Goal: Information Seeking & Learning: Learn about a topic

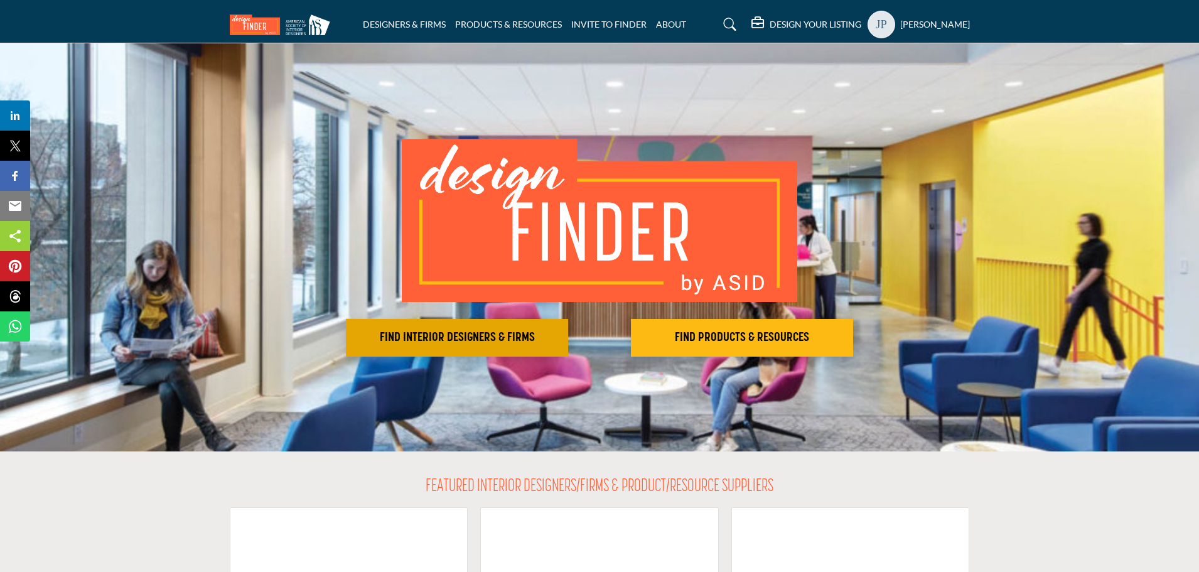
click at [490, 342] on h2 "FIND INTERIOR DESIGNERS & FIRMS" at bounding box center [457, 337] width 215 height 15
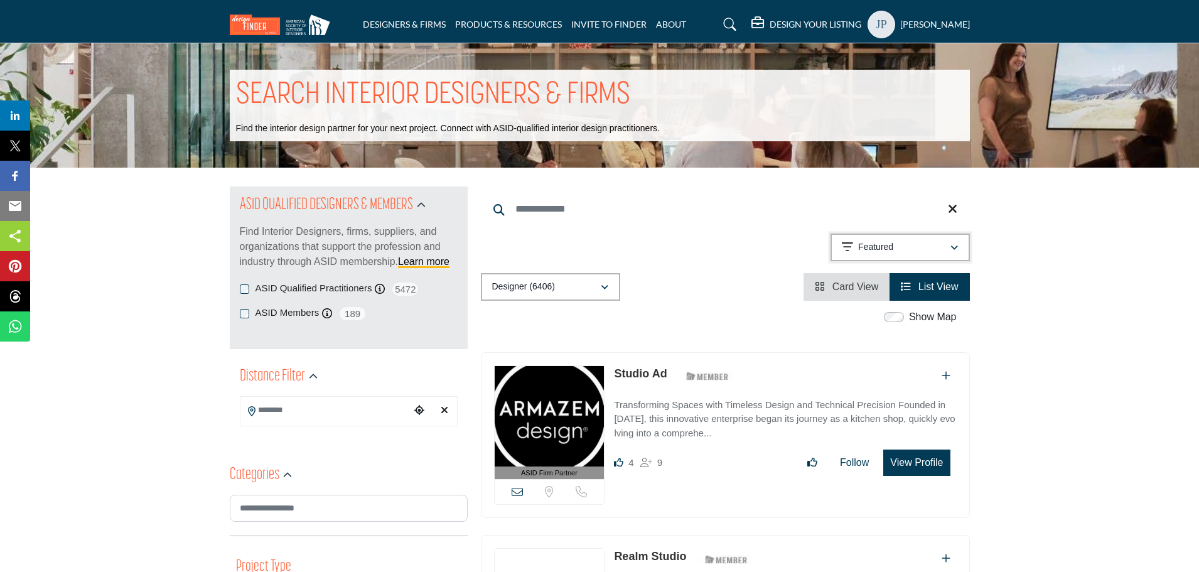
click at [895, 241] on div "Featured" at bounding box center [896, 247] width 108 height 15
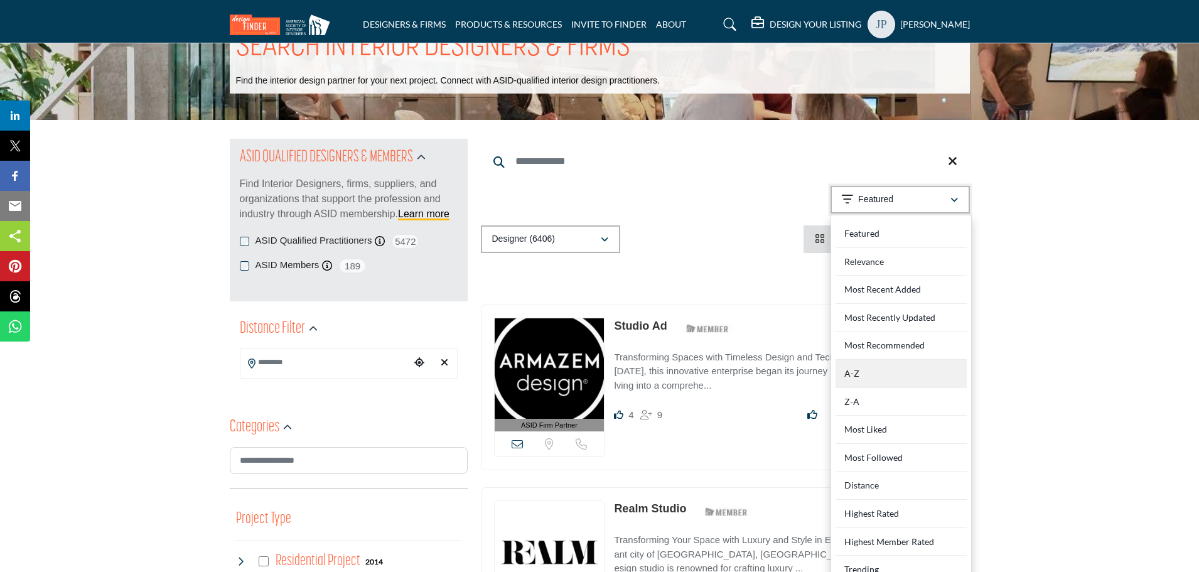
scroll to position [126, 0]
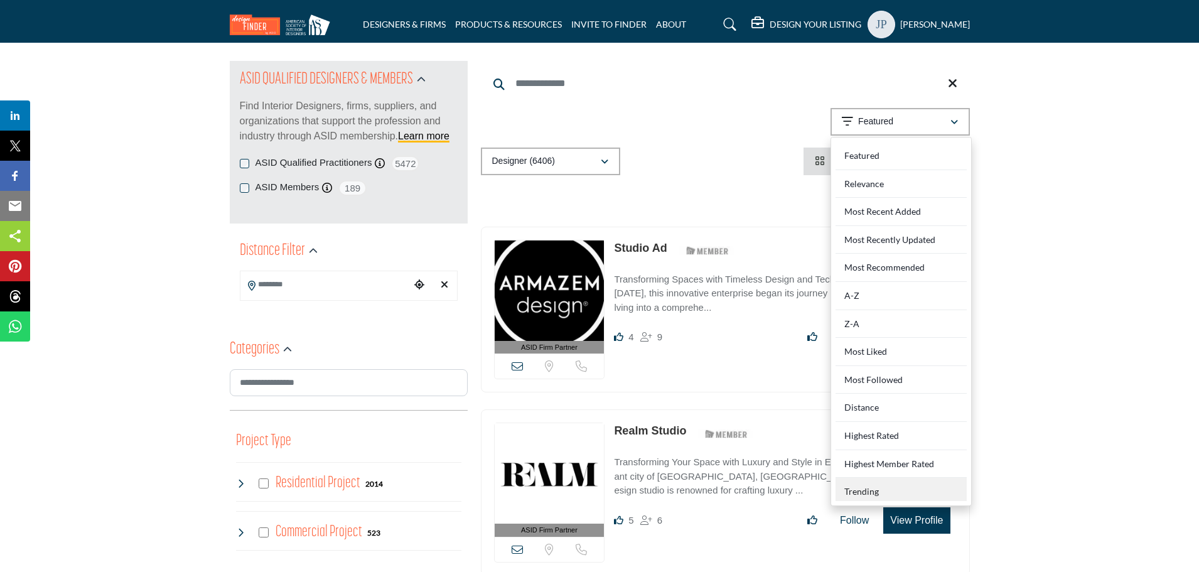
click at [872, 487] on div "Trending" at bounding box center [900, 489] width 131 height 23
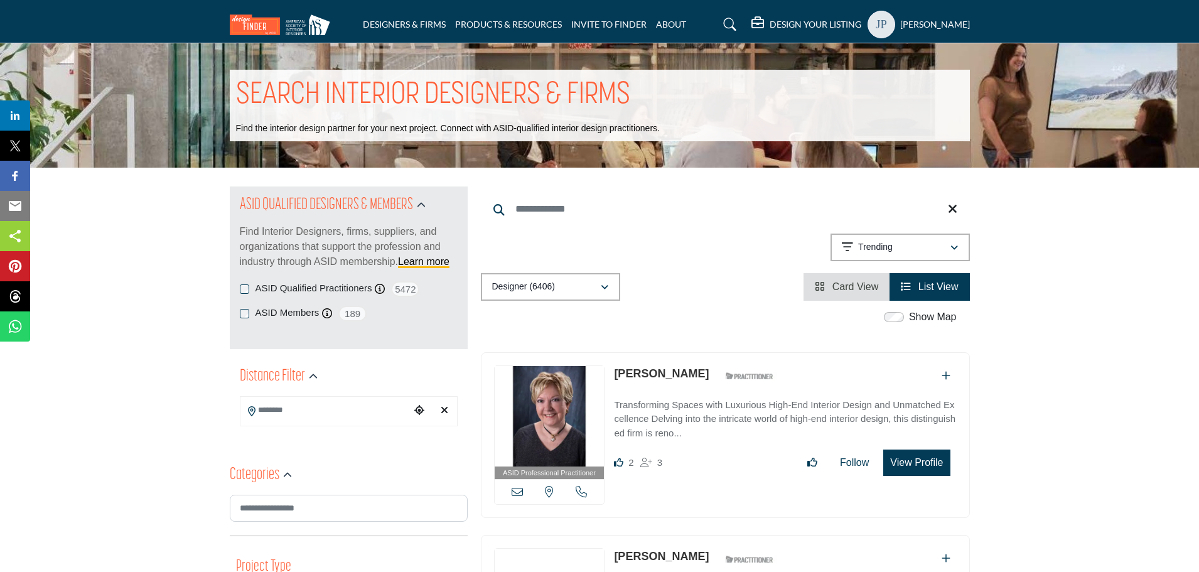
scroll to position [1703, 0]
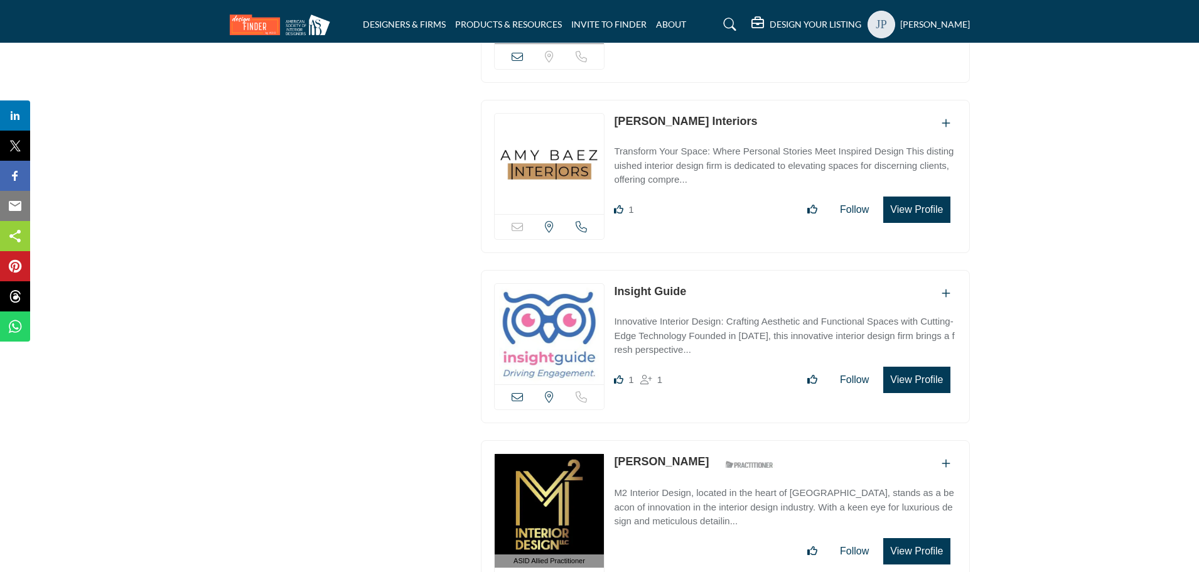
click at [662, 458] on link "Misty McPherson" at bounding box center [661, 461] width 95 height 13
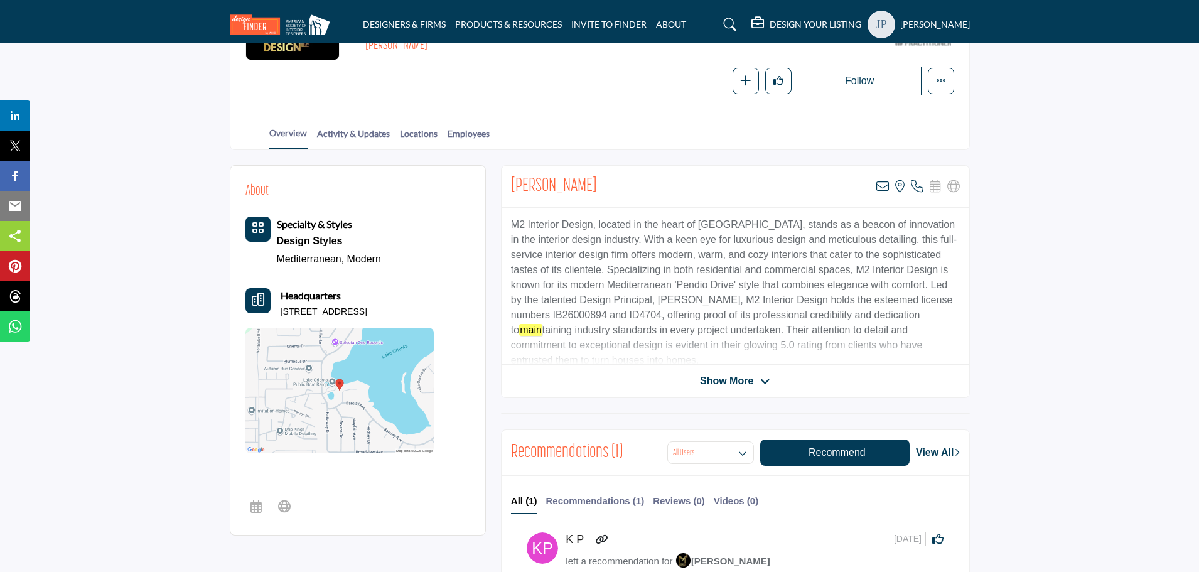
scroll to position [126, 0]
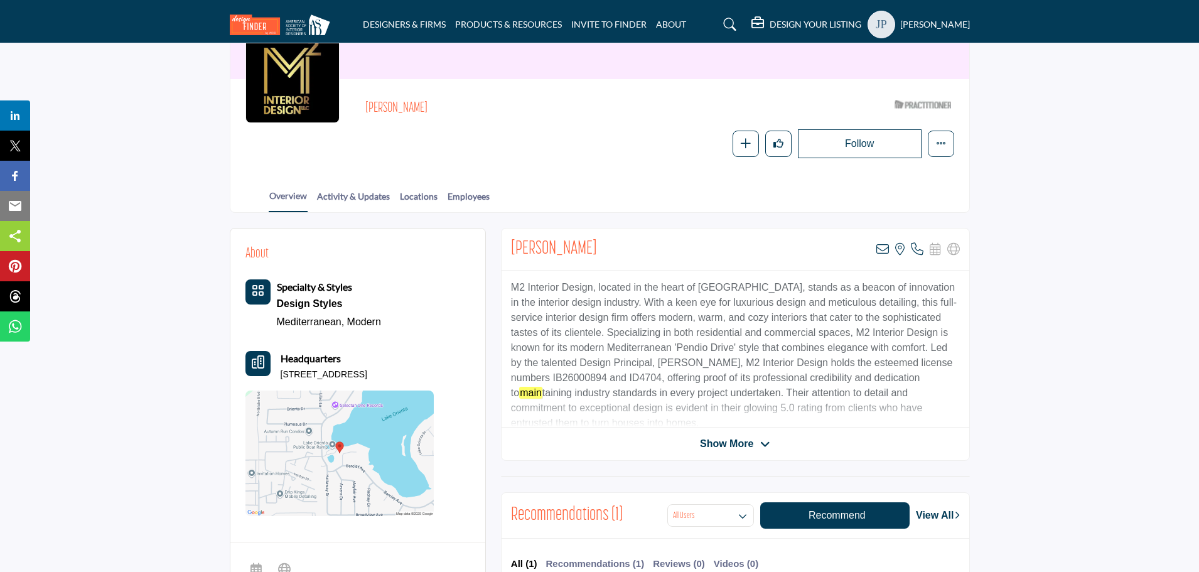
drag, startPoint x: 603, startPoint y: 254, endPoint x: 515, endPoint y: 252, distance: 88.5
click at [515, 252] on div "Misty McPherson View email address of this listing View the location of this li…" at bounding box center [735, 249] width 468 height 42
copy h2 "Misty McPherson"
click at [884, 254] on icon at bounding box center [882, 249] width 13 height 13
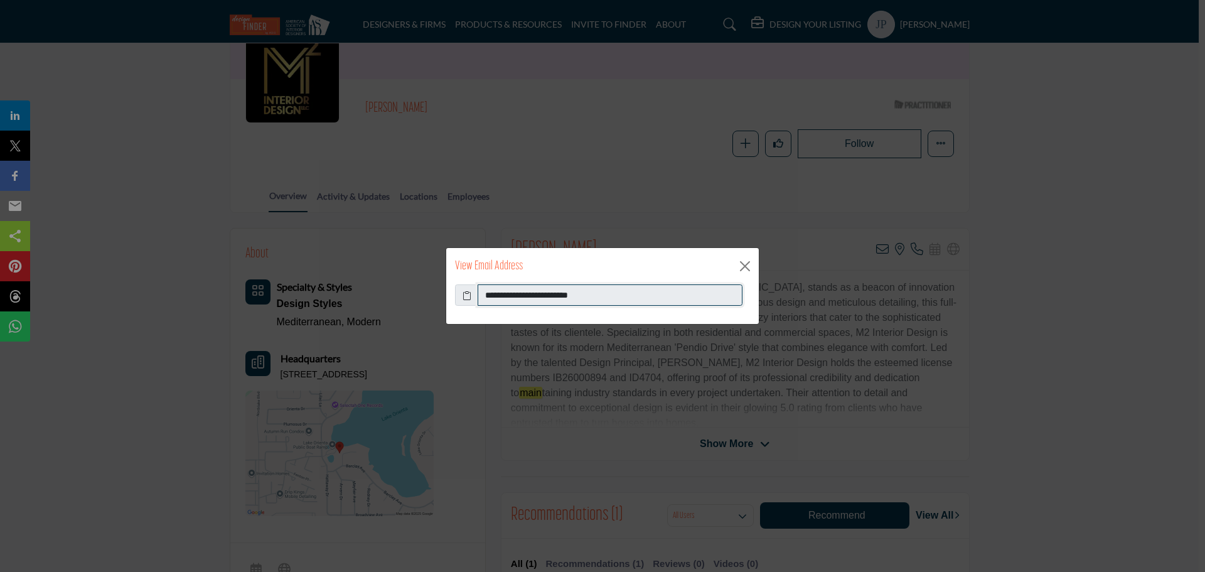
click at [497, 299] on input "**********" at bounding box center [610, 294] width 265 height 21
click at [748, 262] on button "Close" at bounding box center [745, 266] width 19 height 19
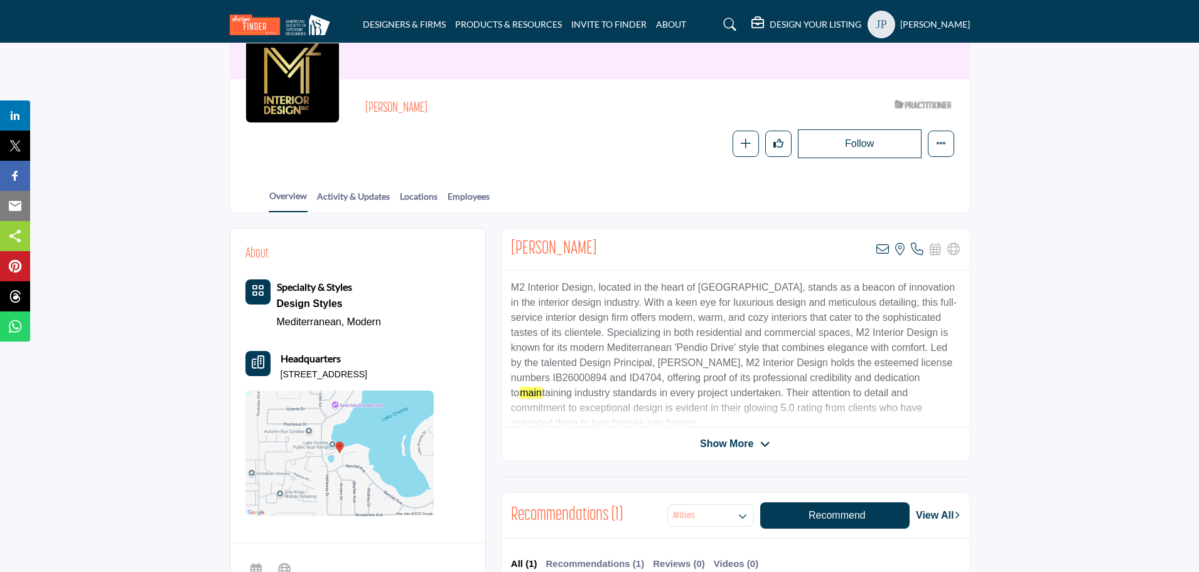
drag, startPoint x: 282, startPoint y: 375, endPoint x: 437, endPoint y: 376, distance: 155.6
click at [437, 376] on div "About Specialty & Styles Design Styles Mediterranean, Modern" at bounding box center [357, 380] width 225 height 272
copy p "511 Arvern Ct, 32701-6224, USA"
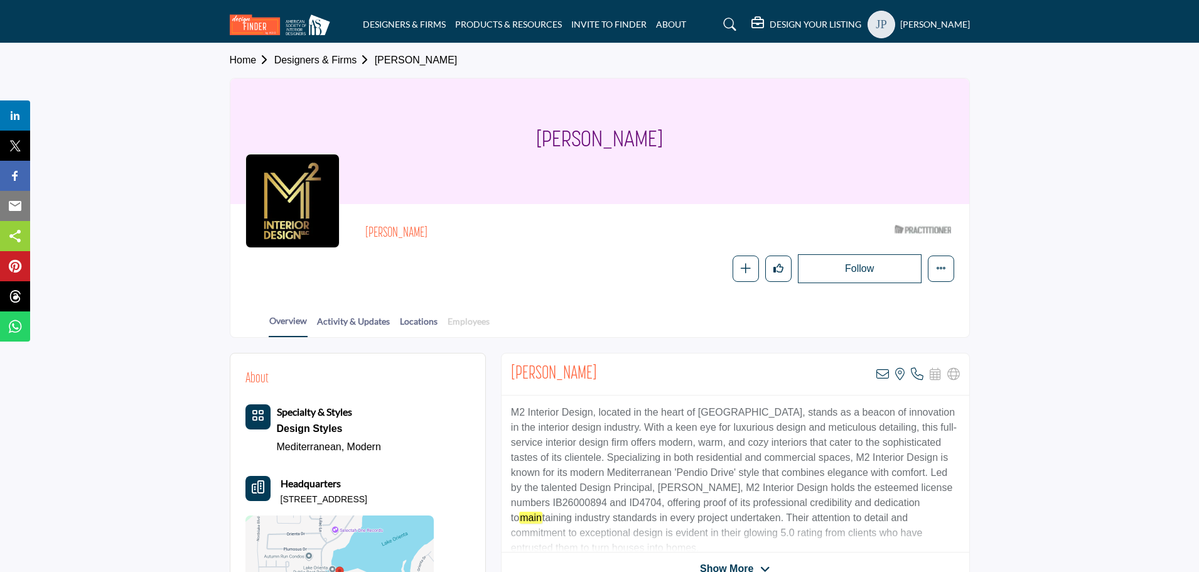
scroll to position [0, 0]
drag, startPoint x: 368, startPoint y: 237, endPoint x: 452, endPoint y: 230, distance: 83.7
click at [452, 230] on h2 "[PERSON_NAME]" at bounding box center [537, 234] width 345 height 16
copy h2 "[PERSON_NAME]"
click at [916, 372] on icon at bounding box center [917, 374] width 13 height 13
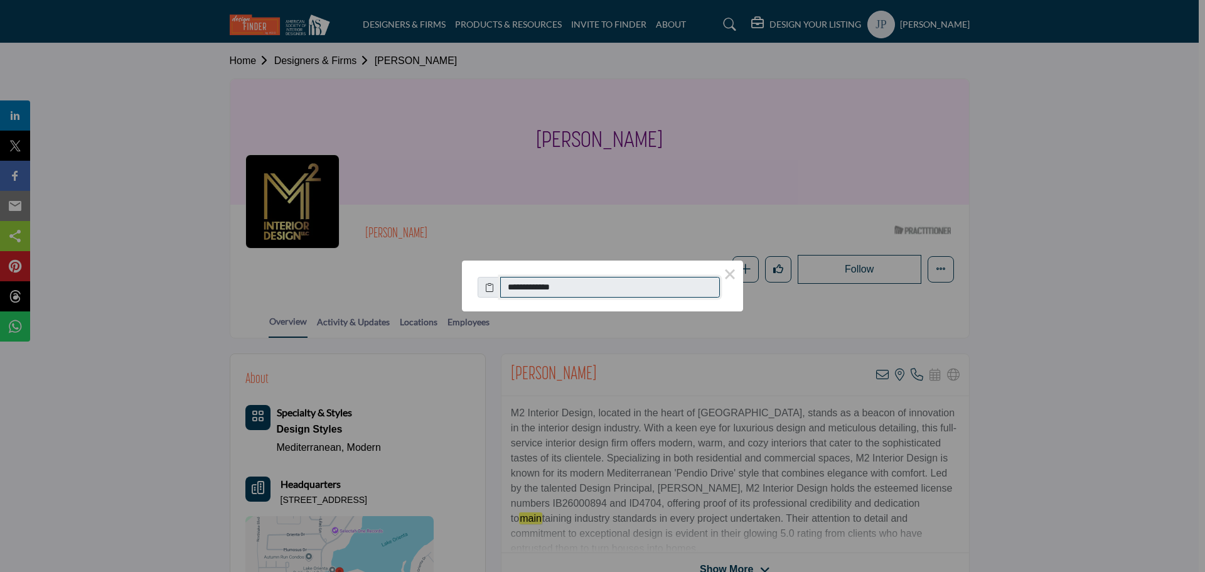
drag, startPoint x: 504, startPoint y: 288, endPoint x: 607, endPoint y: 288, distance: 102.9
click at [607, 288] on input "**********" at bounding box center [610, 287] width 220 height 21
click at [607, 250] on div "**********" at bounding box center [602, 286] width 1205 height 572
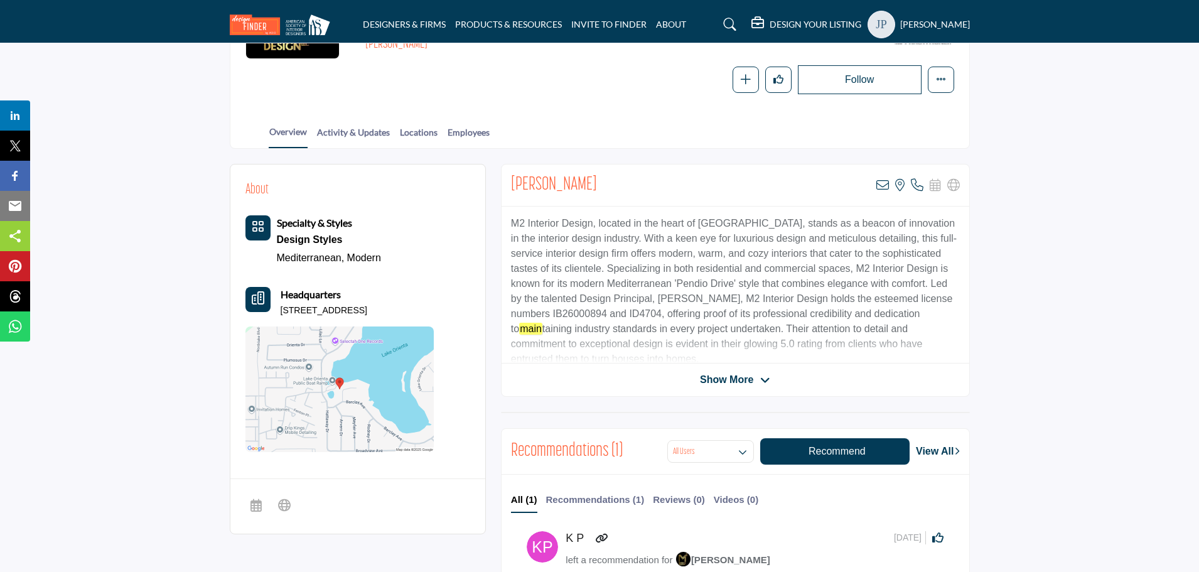
scroll to position [222, 0]
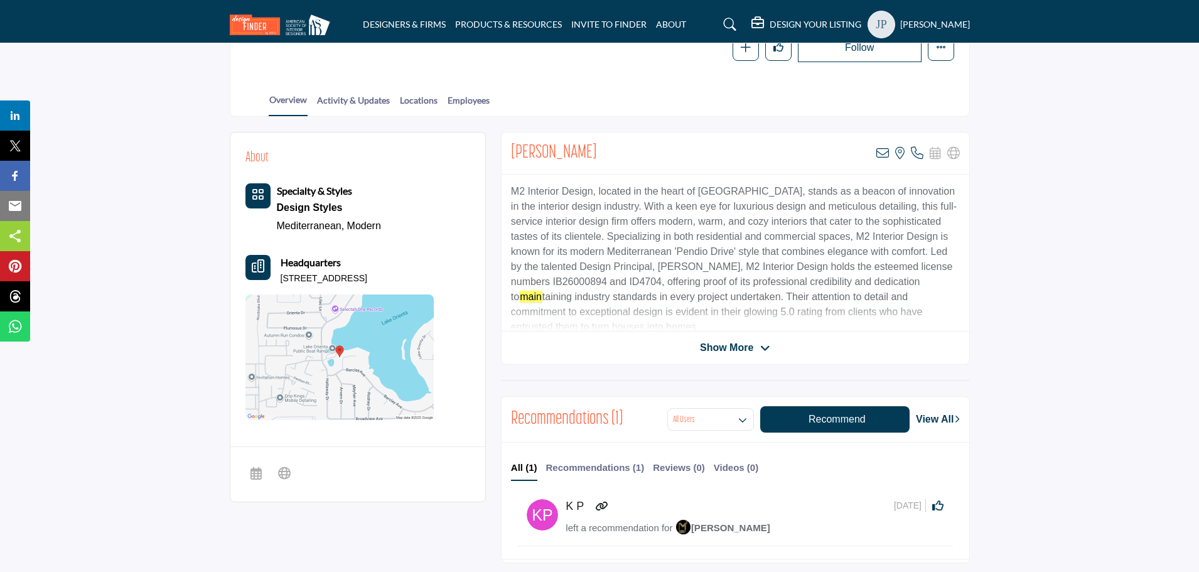
click at [714, 347] on span "Show More" at bounding box center [726, 347] width 53 height 15
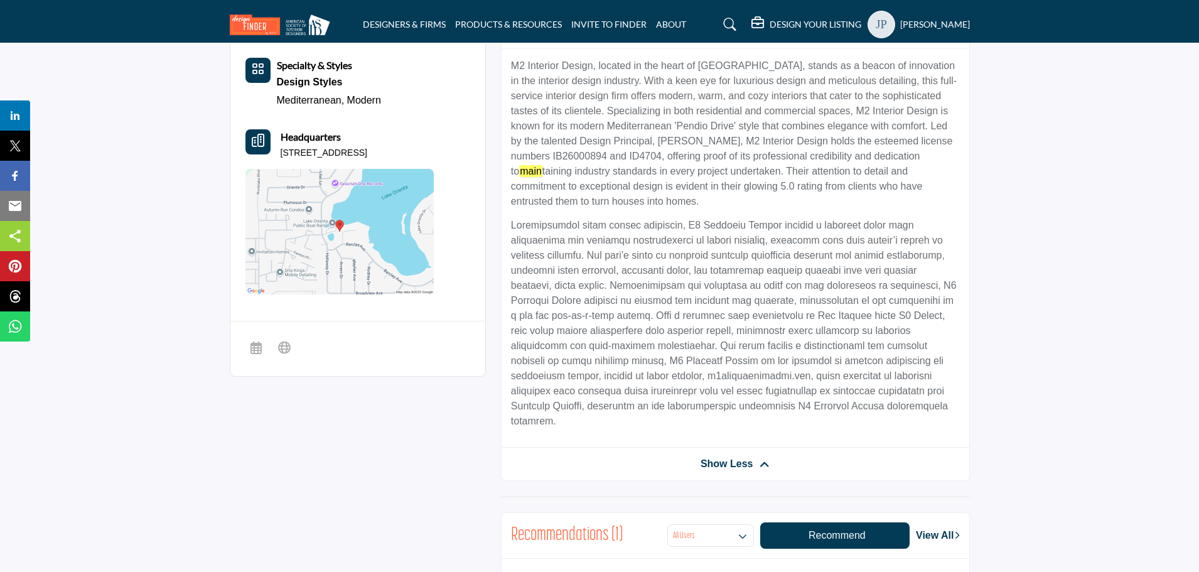
scroll to position [439, 0]
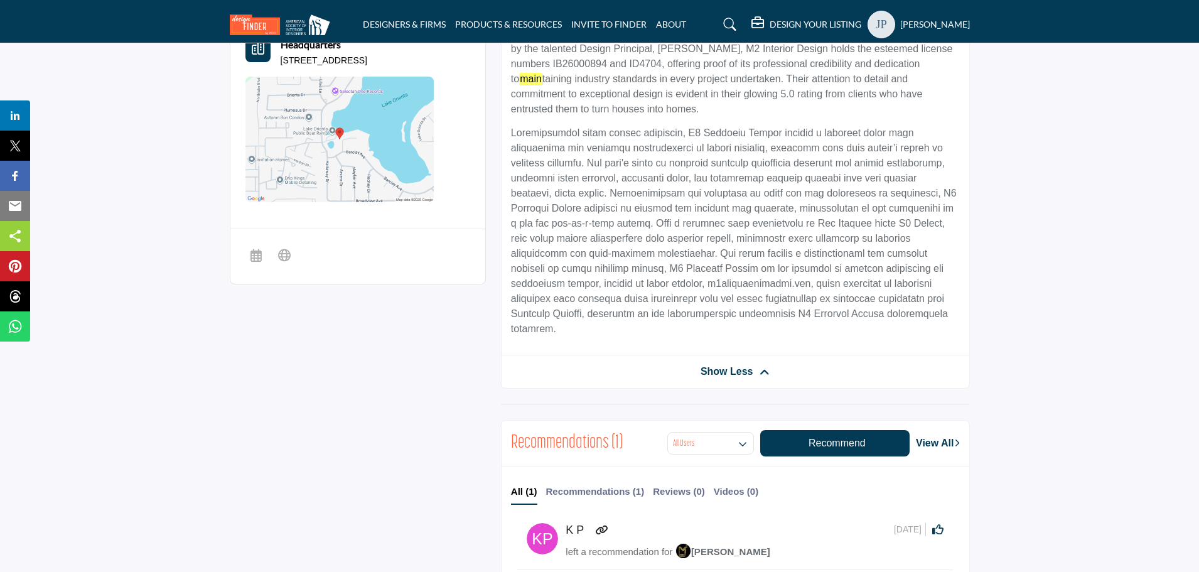
click at [746, 364] on span "Show Less" at bounding box center [726, 371] width 53 height 15
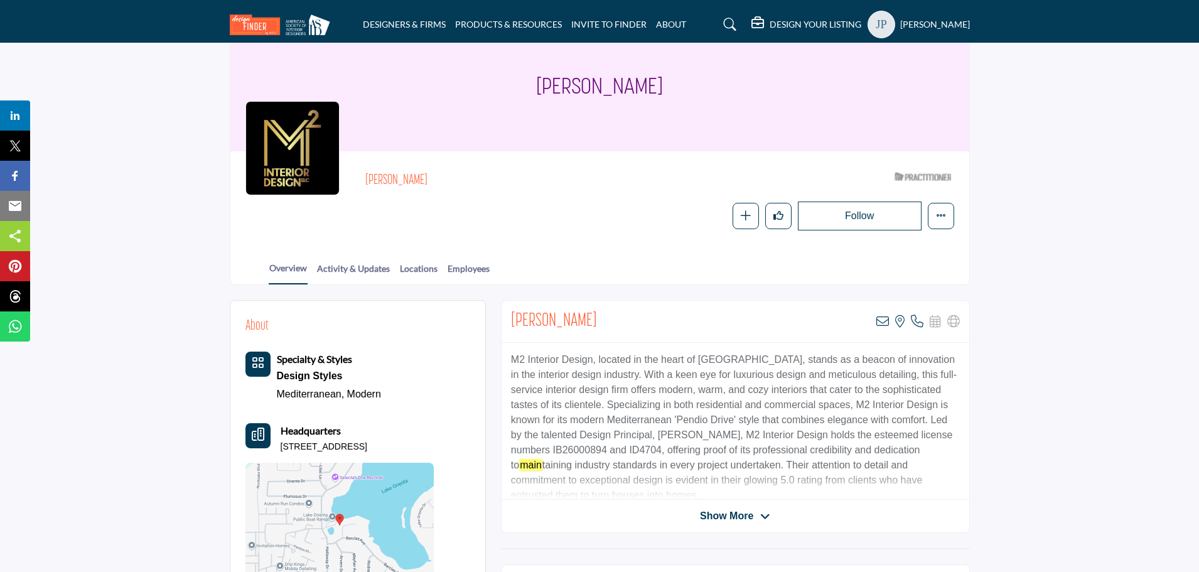
scroll to position [25, 0]
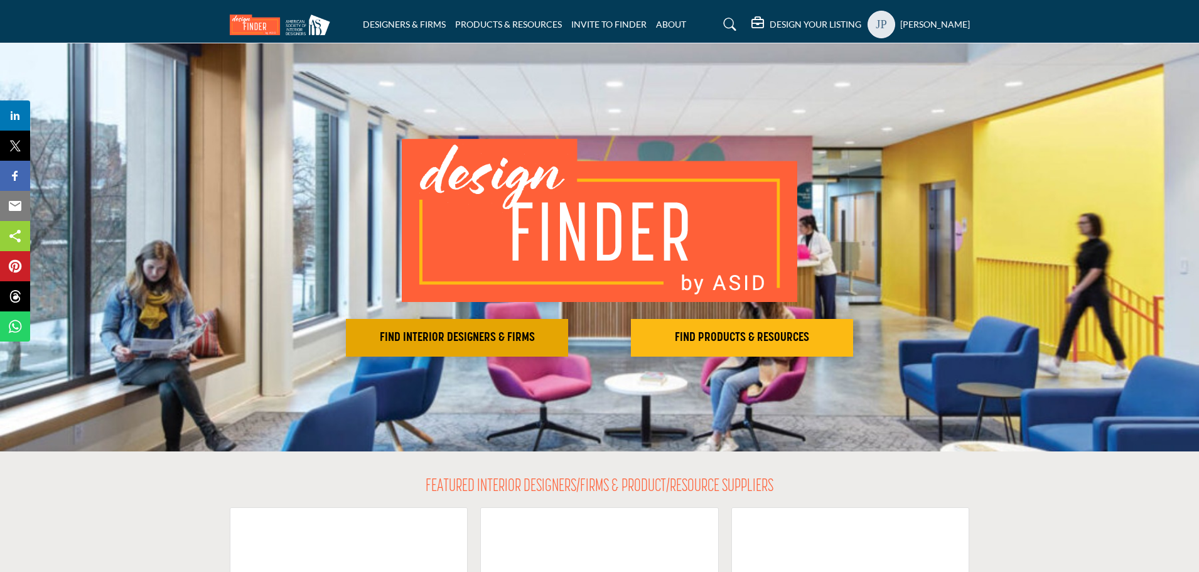
click at [439, 343] on h2 "FIND INTERIOR DESIGNERS & FIRMS" at bounding box center [457, 337] width 215 height 15
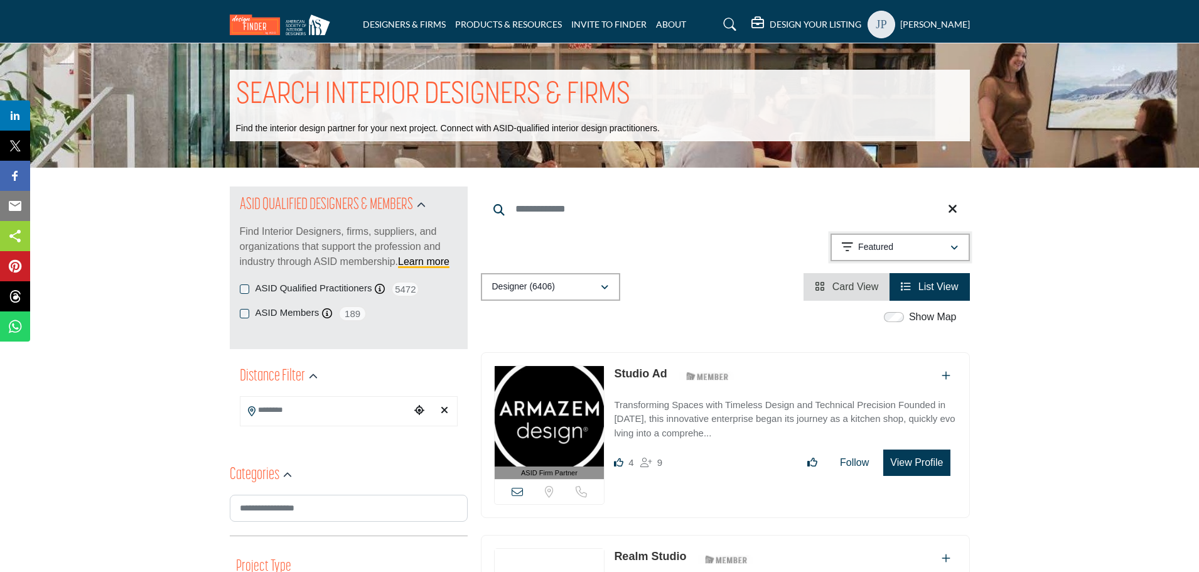
click at [881, 257] on button "Featured" at bounding box center [899, 247] width 139 height 28
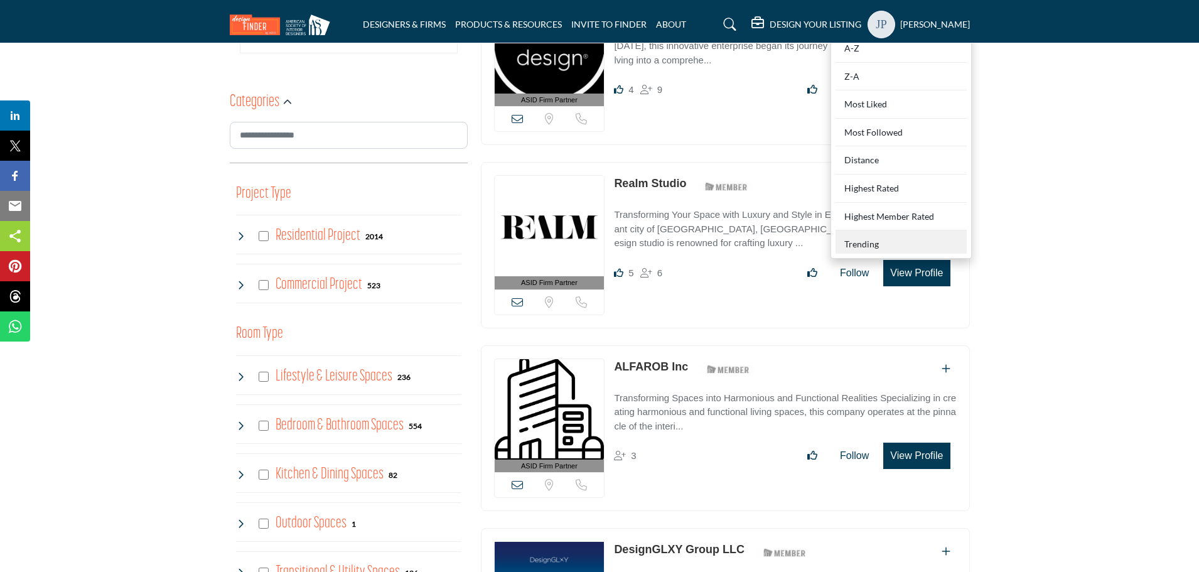
scroll to position [377, 0]
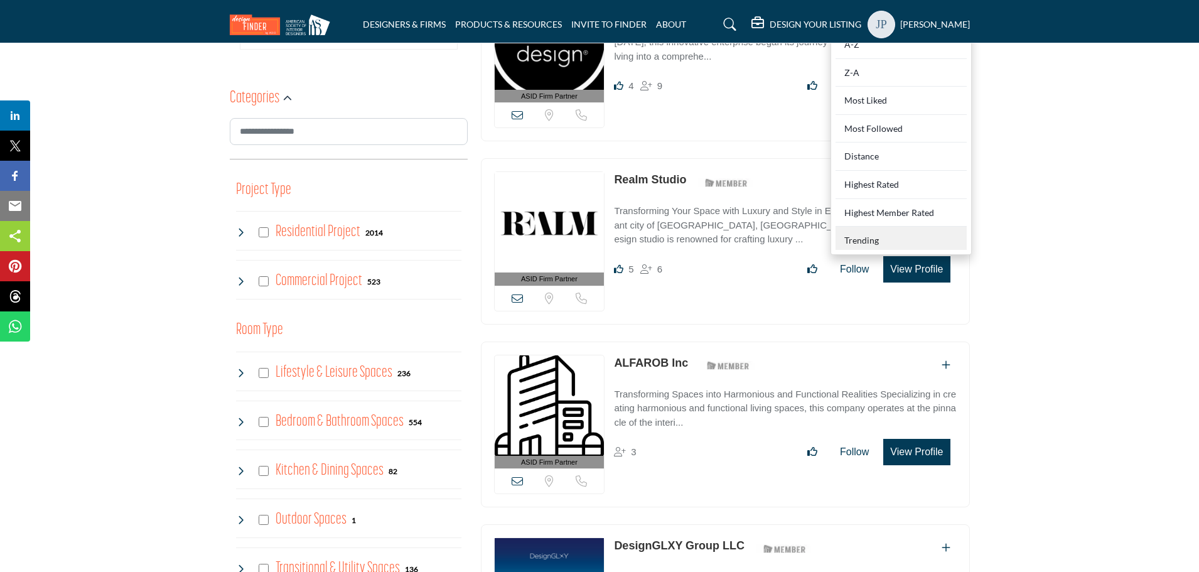
click at [868, 242] on div "Trending" at bounding box center [900, 238] width 131 height 23
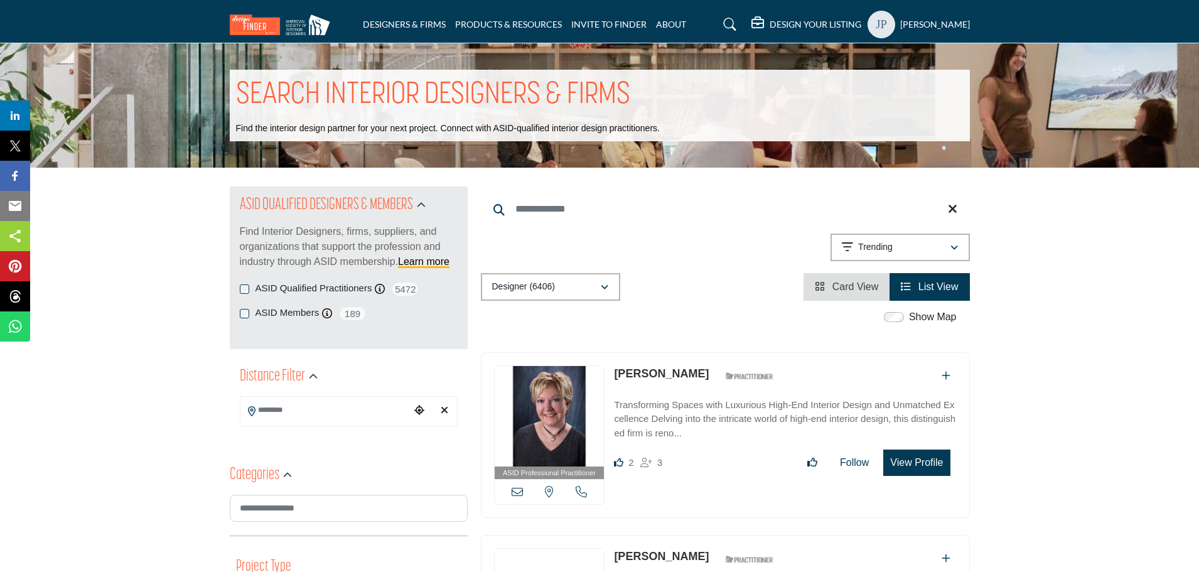
click at [645, 370] on link "[PERSON_NAME]" at bounding box center [661, 373] width 95 height 13
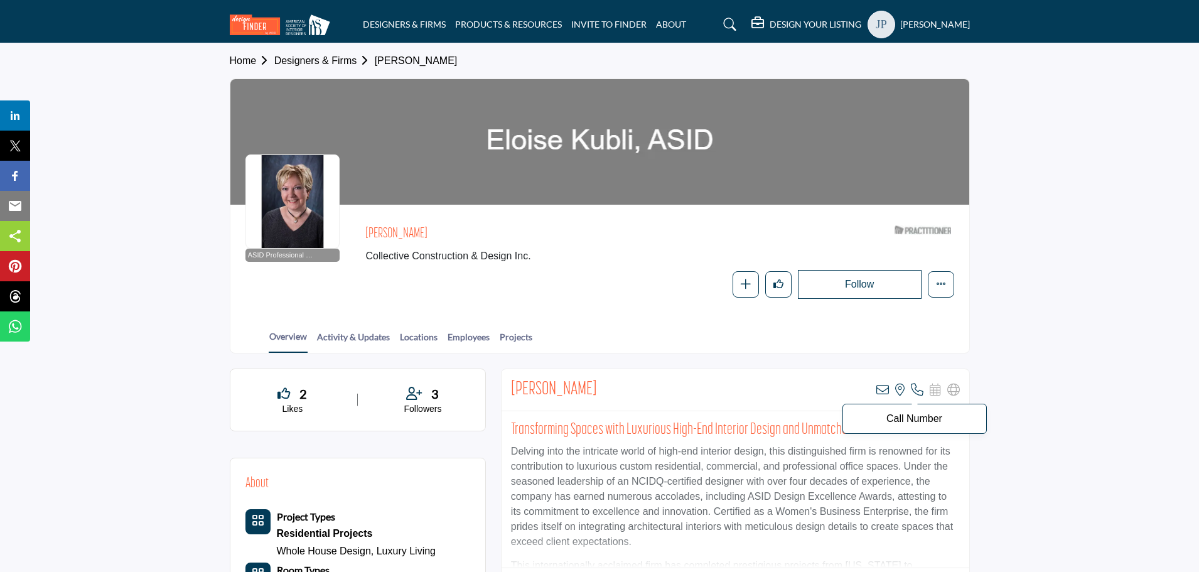
click at [912, 392] on icon at bounding box center [917, 389] width 13 height 13
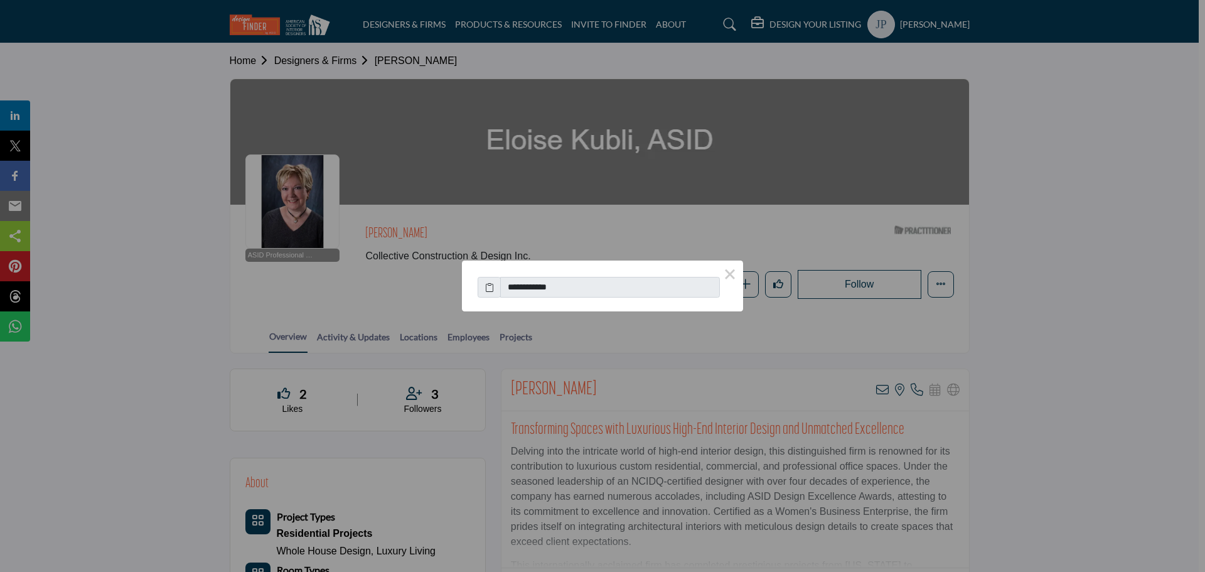
click at [582, 229] on div "**********" at bounding box center [602, 286] width 1205 height 572
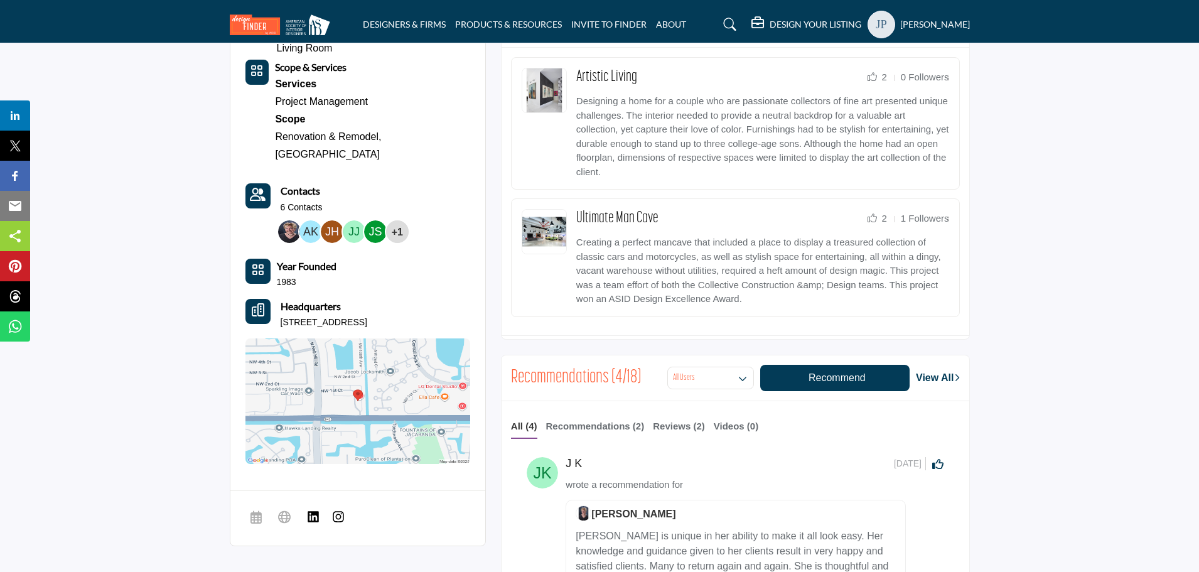
scroll to position [690, 0]
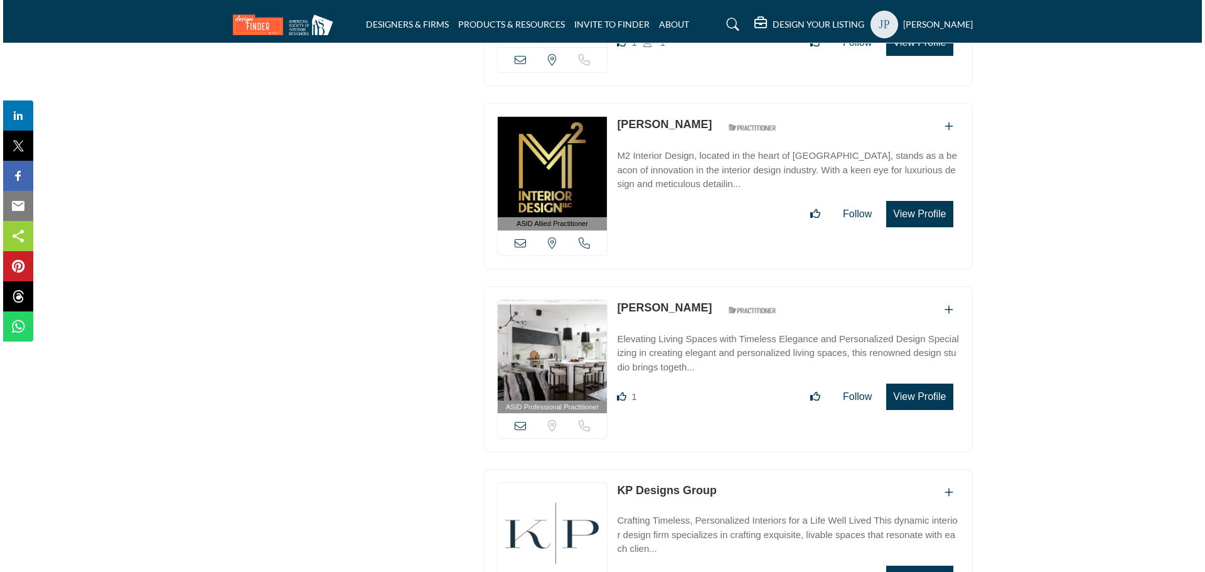
scroll to position [2060, 0]
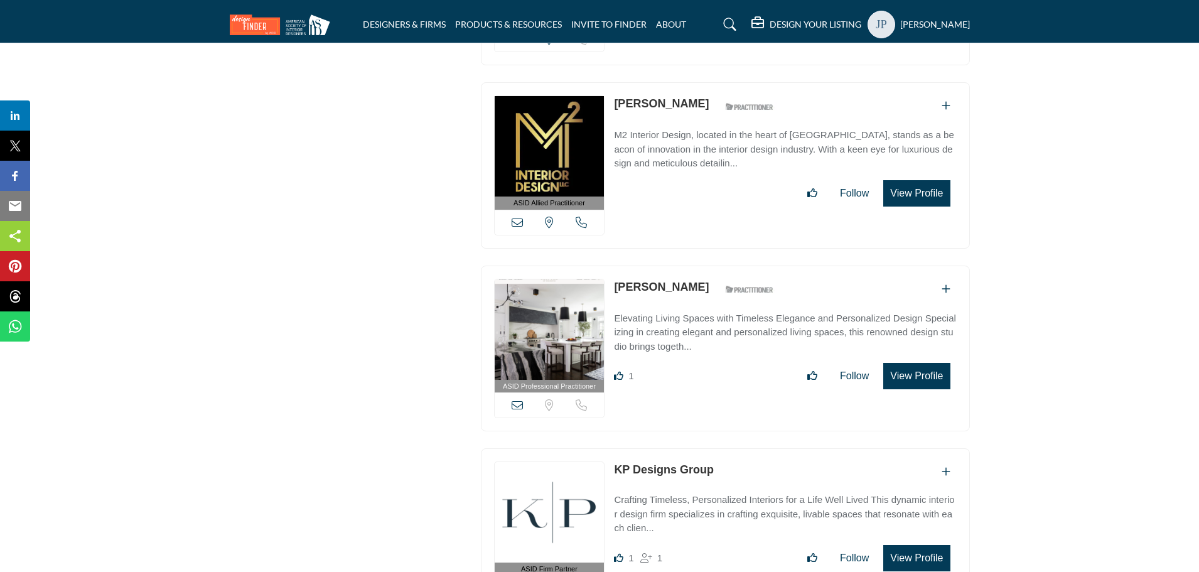
click at [908, 373] on button "View Profile" at bounding box center [916, 376] width 67 height 26
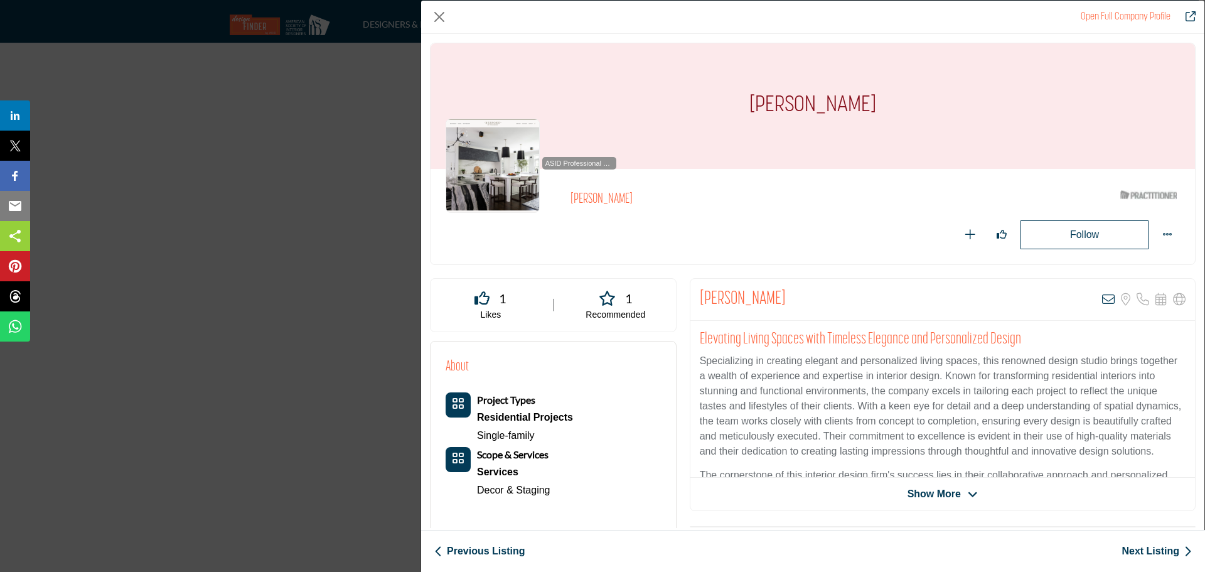
drag, startPoint x: 700, startPoint y: 300, endPoint x: 790, endPoint y: 299, distance: 89.1
click at [790, 299] on div "[PERSON_NAME] View email address of this listing Sorry, but we don't have a loc…" at bounding box center [942, 300] width 505 height 42
copy h2 "[PERSON_NAME]"
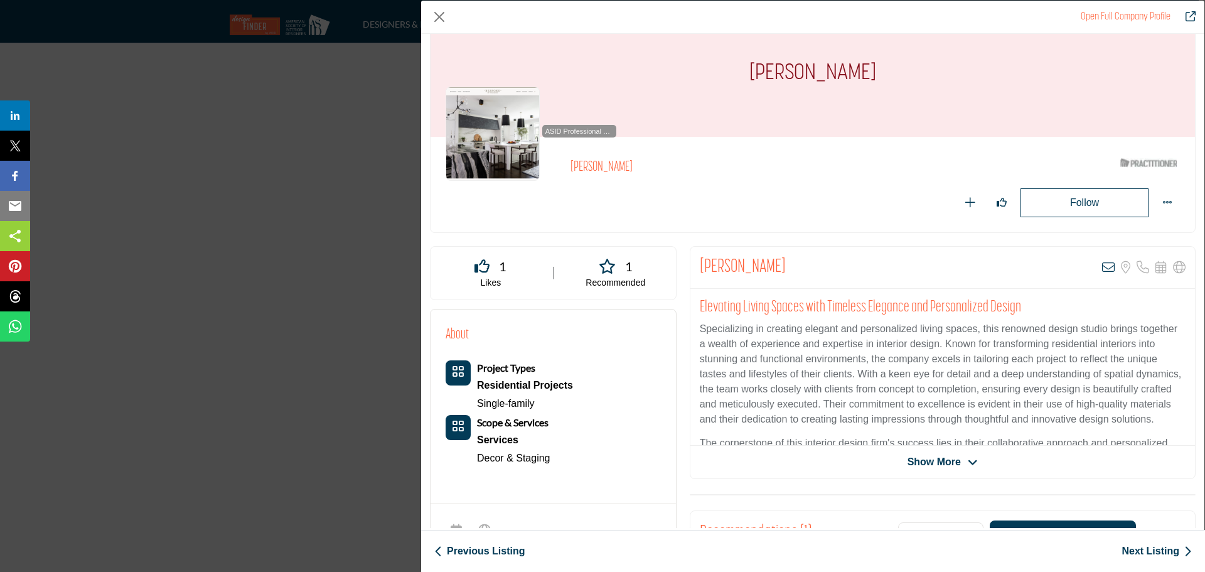
scroll to position [63, 0]
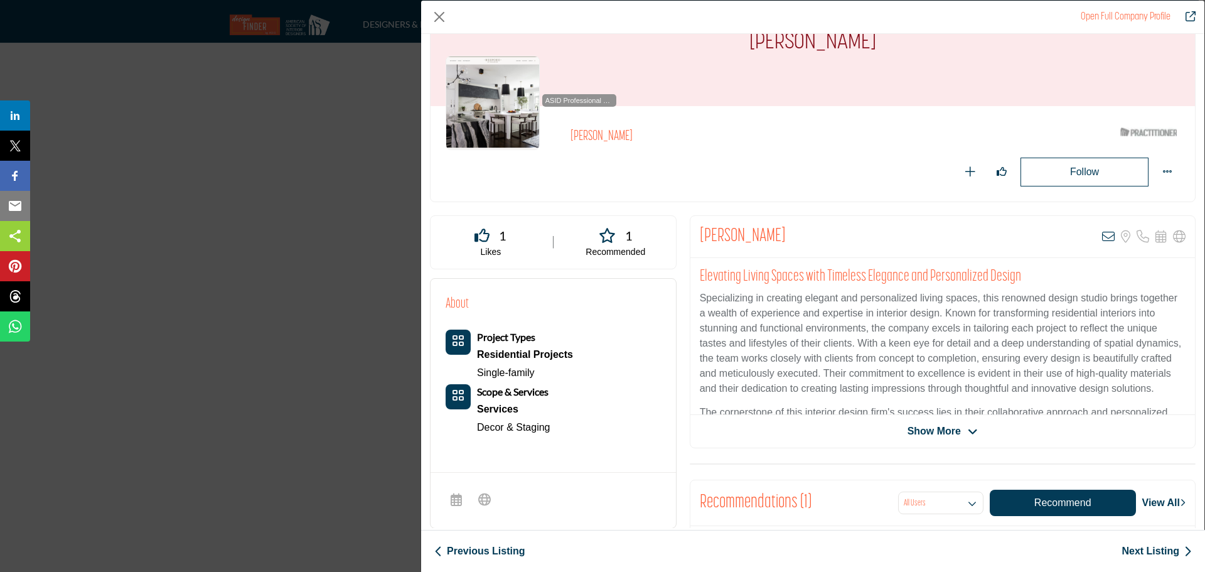
drag, startPoint x: 569, startPoint y: 148, endPoint x: 644, endPoint y: 149, distance: 75.3
click at [644, 149] on div "ASID Professional Practitioner ASID Professional Practitioners have successfull…" at bounding box center [813, 153] width 734 height 65
click at [756, 304] on p "Specializing in creating elegant and personalized living spaces, this renowned …" at bounding box center [943, 343] width 486 height 105
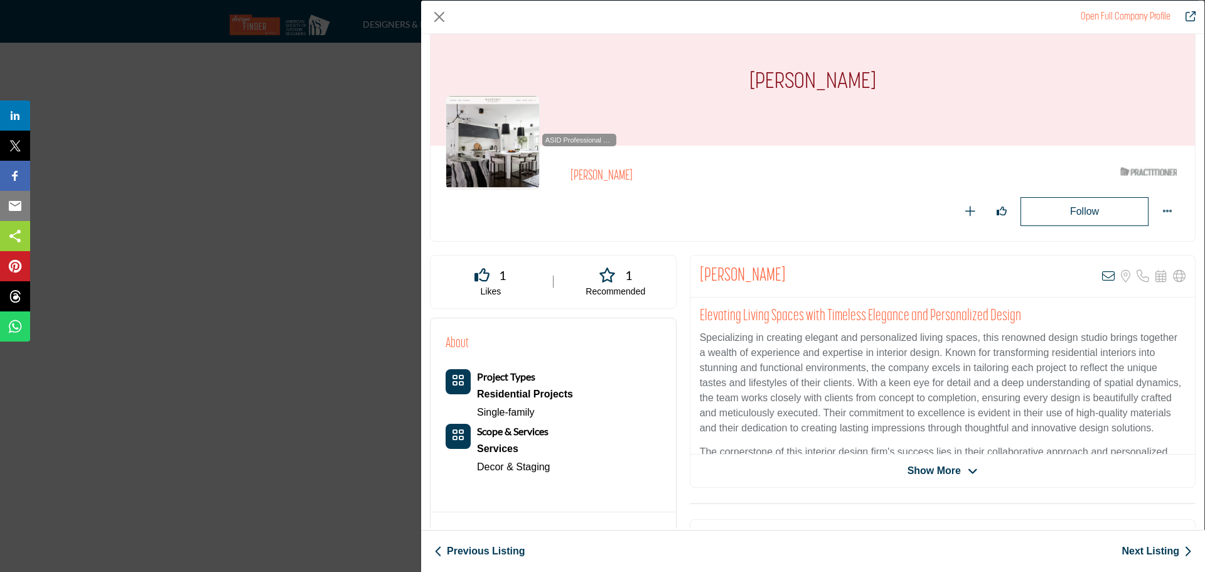
scroll to position [0, 0]
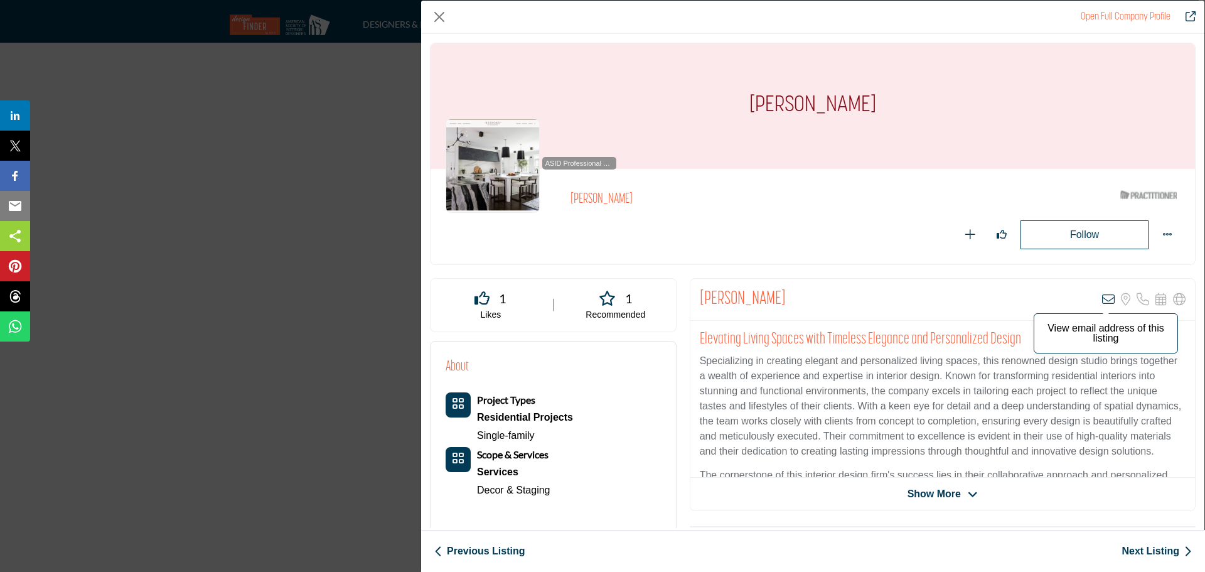
click at [1105, 303] on icon "Company Data Modal" at bounding box center [1108, 299] width 13 height 13
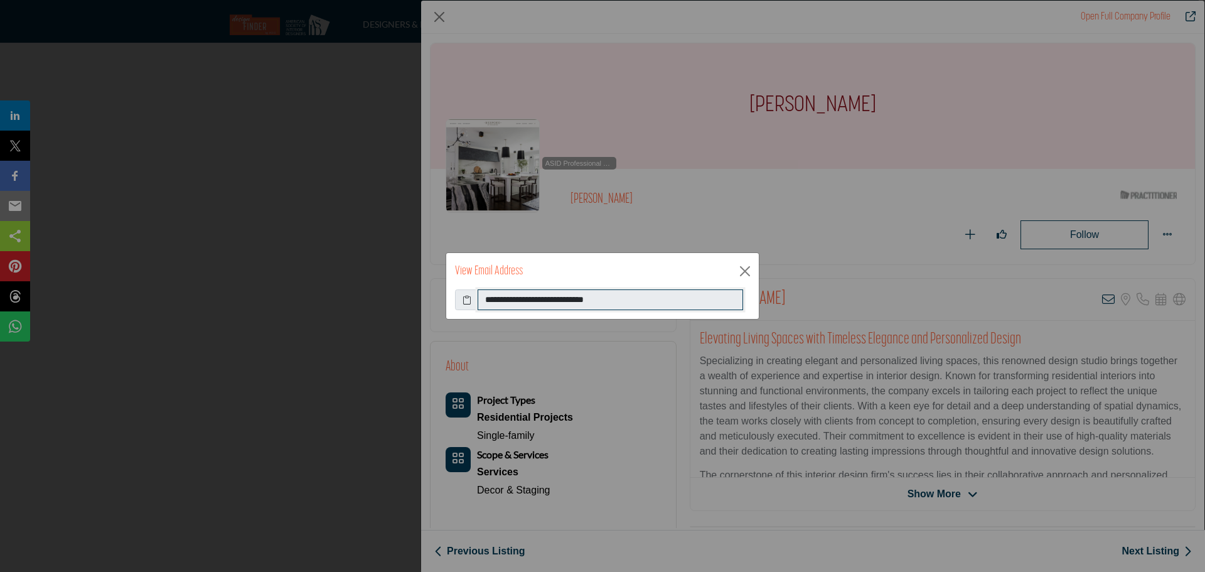
drag, startPoint x: 481, startPoint y: 303, endPoint x: 629, endPoint y: 304, distance: 148.7
click at [629, 304] on input "**********" at bounding box center [610, 299] width 265 height 21
click at [749, 269] on button "Close" at bounding box center [745, 271] width 19 height 19
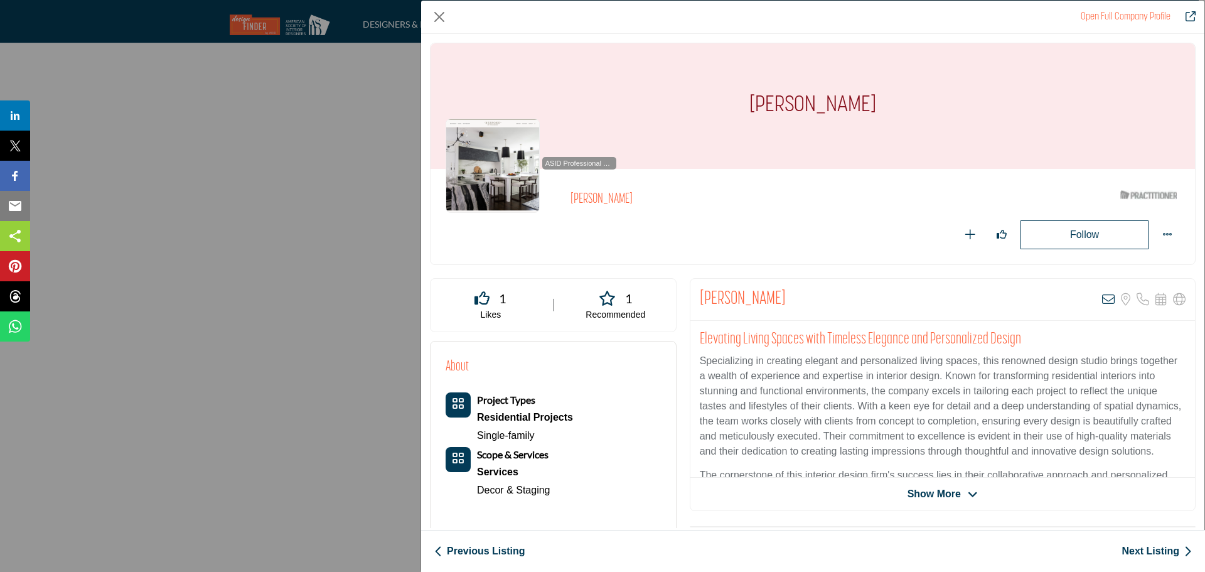
click at [1152, 548] on link "Next Listing" at bounding box center [1157, 550] width 70 height 15
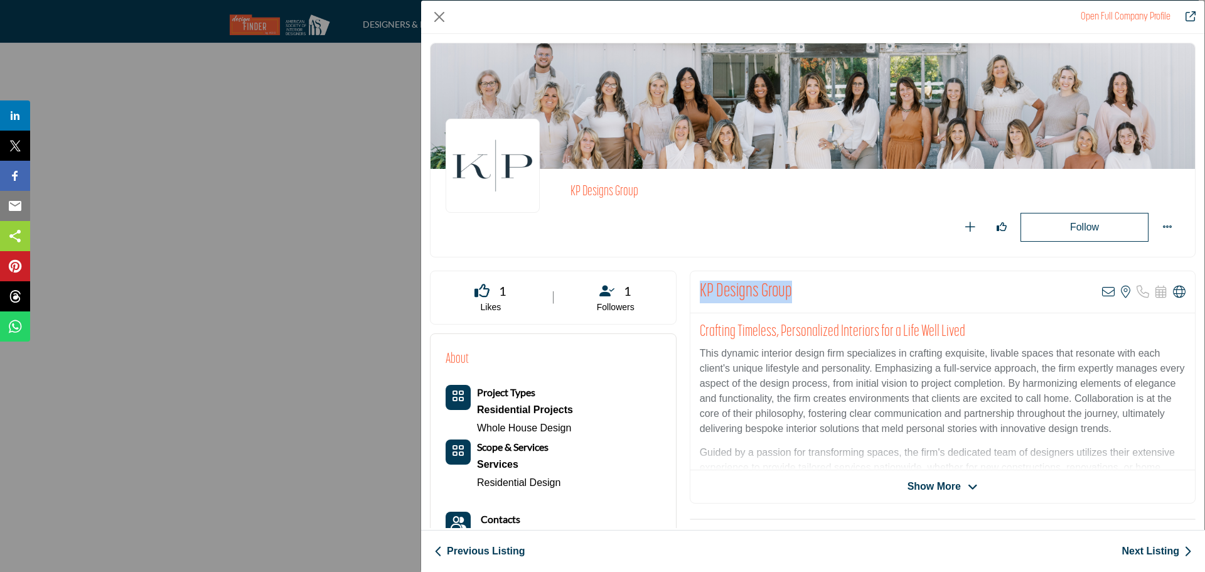
drag, startPoint x: 696, startPoint y: 287, endPoint x: 793, endPoint y: 284, distance: 97.3
click at [793, 284] on div "KP Designs Group View email address of this listing View the location of this l…" at bounding box center [942, 292] width 505 height 42
copy h2 "KP Designs Group"
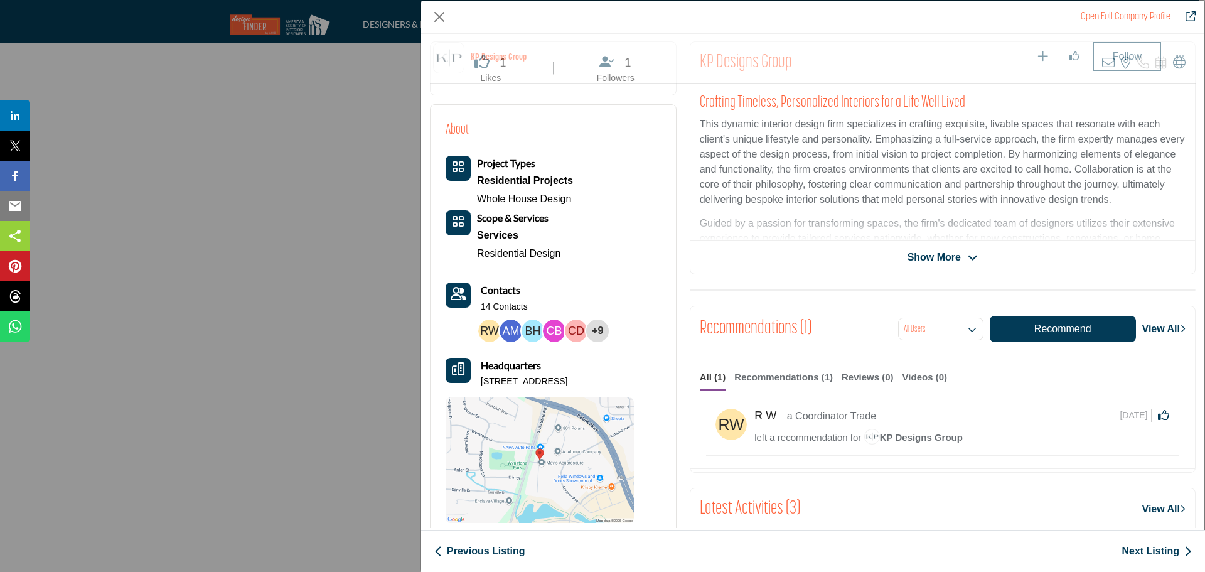
scroll to position [302, 0]
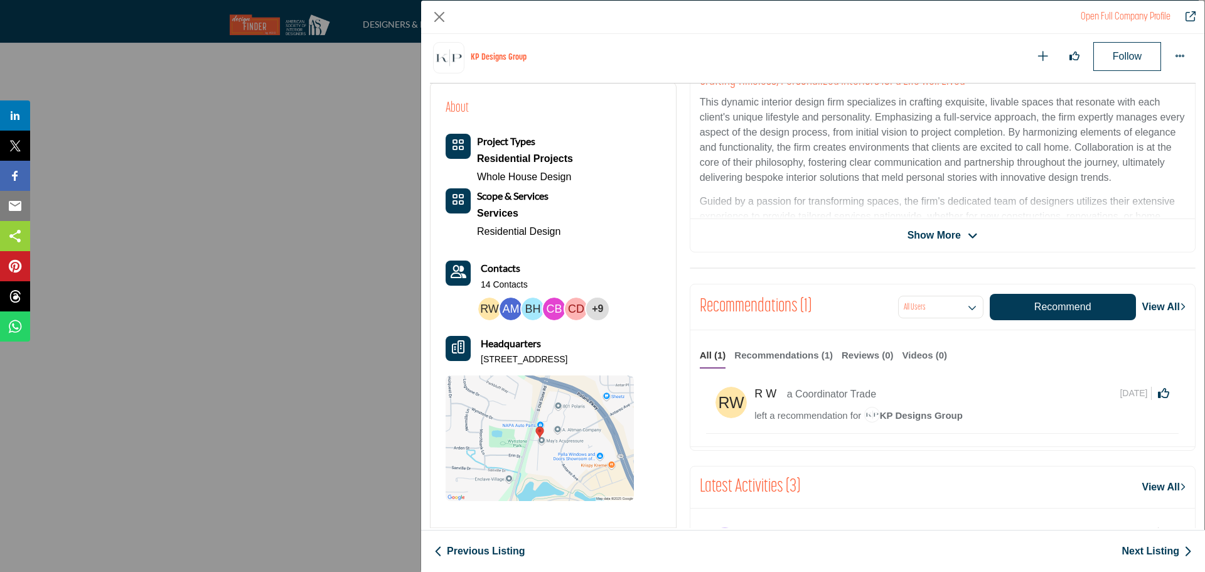
drag, startPoint x: 479, startPoint y: 361, endPoint x: 558, endPoint y: 372, distance: 79.8
click at [558, 366] on p "[STREET_ADDRESS]" at bounding box center [524, 359] width 87 height 13
copy p "[STREET_ADDRESS]"
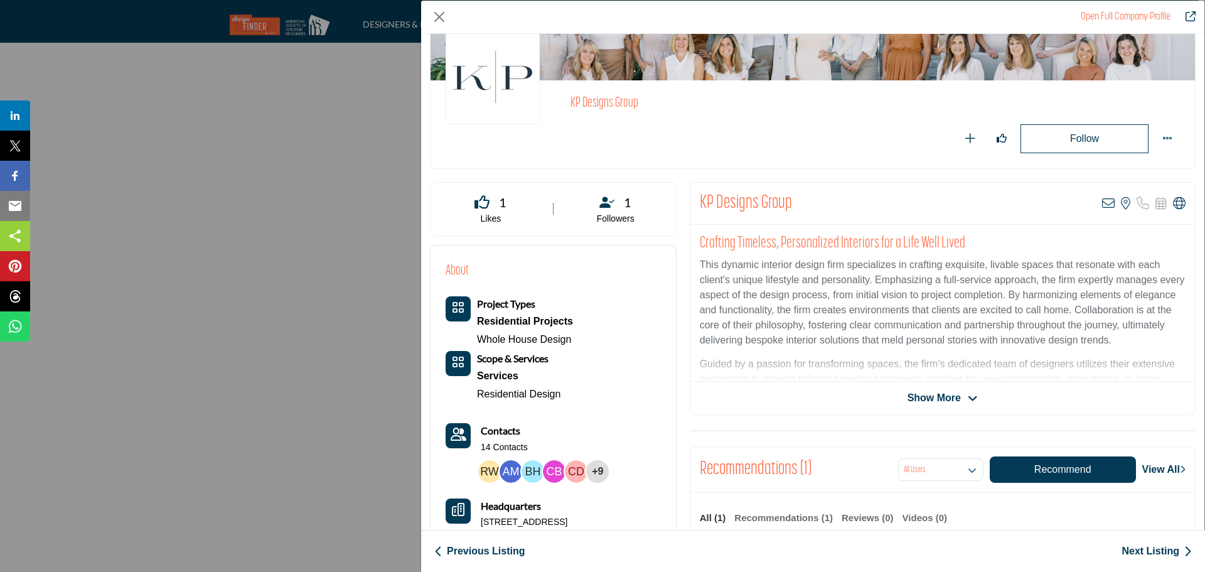
scroll to position [0, 0]
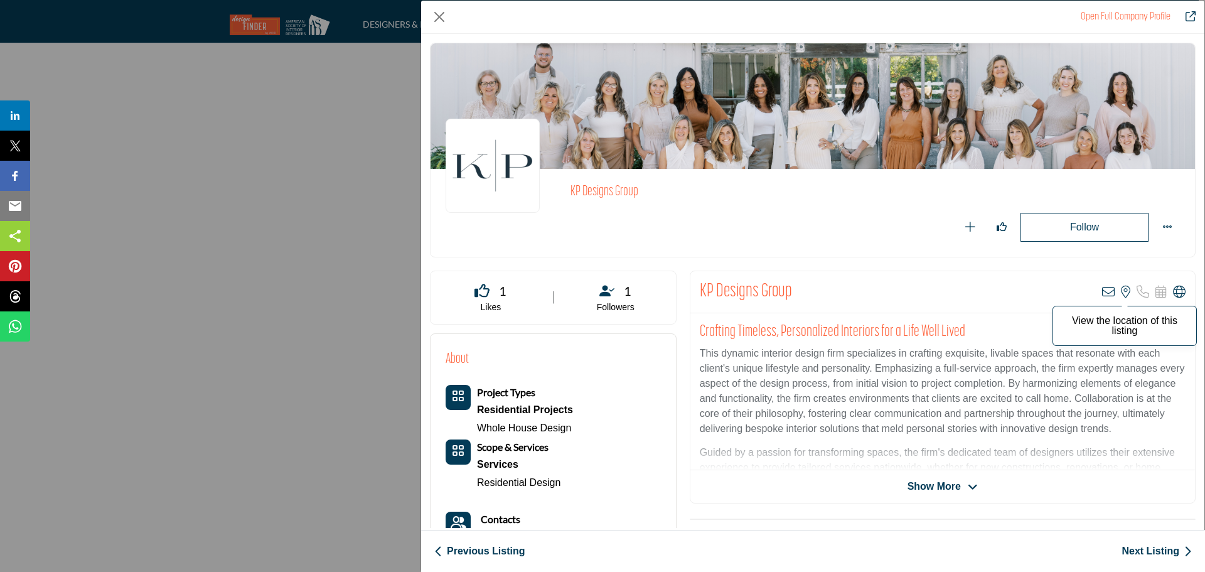
click at [1121, 292] on icon "Company Data Modal" at bounding box center [1125, 292] width 9 height 13
click at [1102, 294] on icon "Company Data Modal" at bounding box center [1108, 292] width 13 height 13
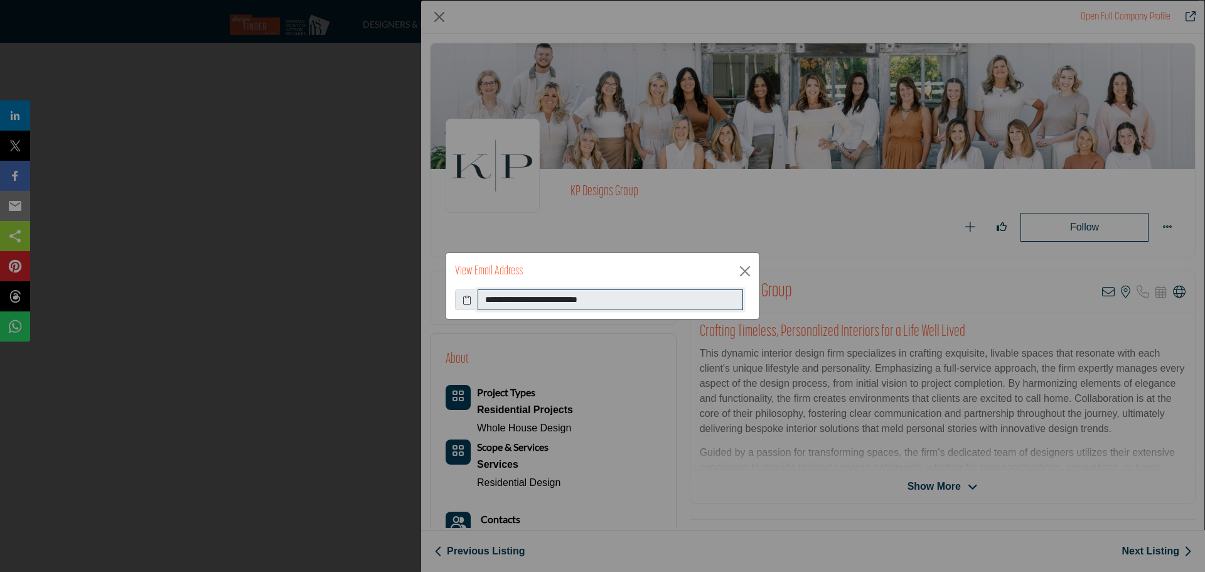
drag, startPoint x: 483, startPoint y: 301, endPoint x: 620, endPoint y: 303, distance: 136.8
click at [620, 303] on input "**********" at bounding box center [610, 299] width 265 height 21
click at [746, 272] on button "Close" at bounding box center [745, 271] width 19 height 19
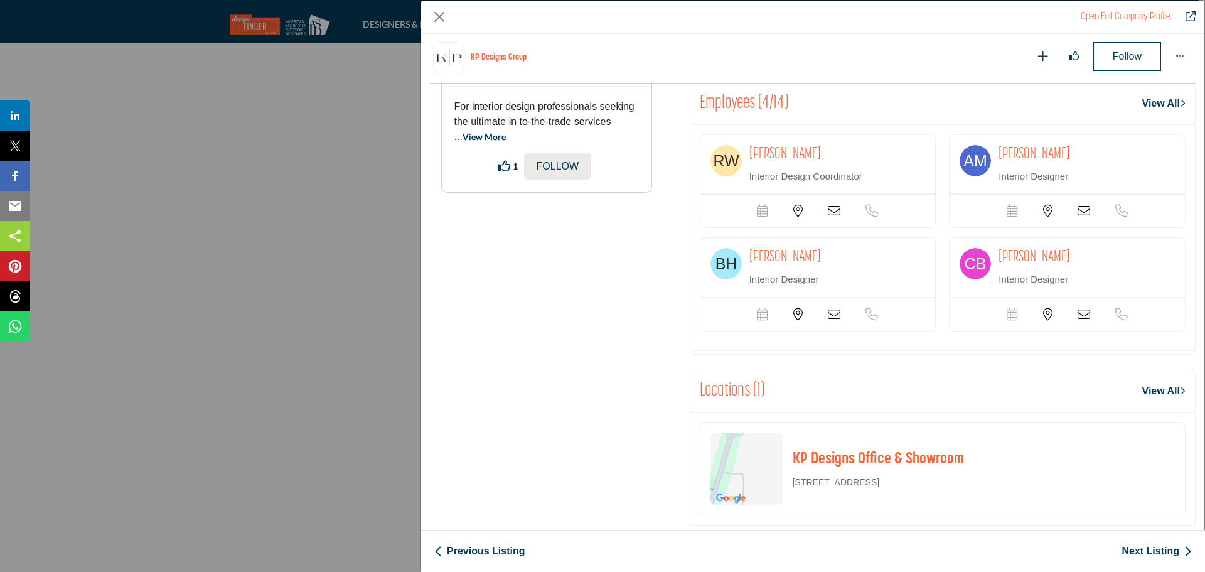
scroll to position [985, 0]
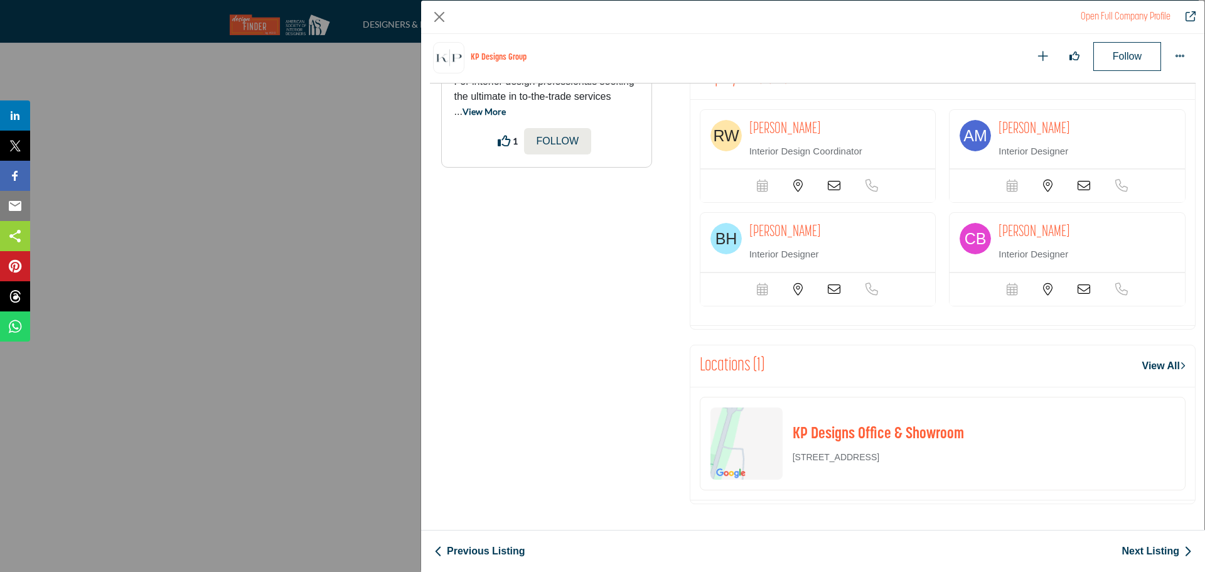
click at [1137, 553] on link "Next Listing" at bounding box center [1157, 550] width 70 height 15
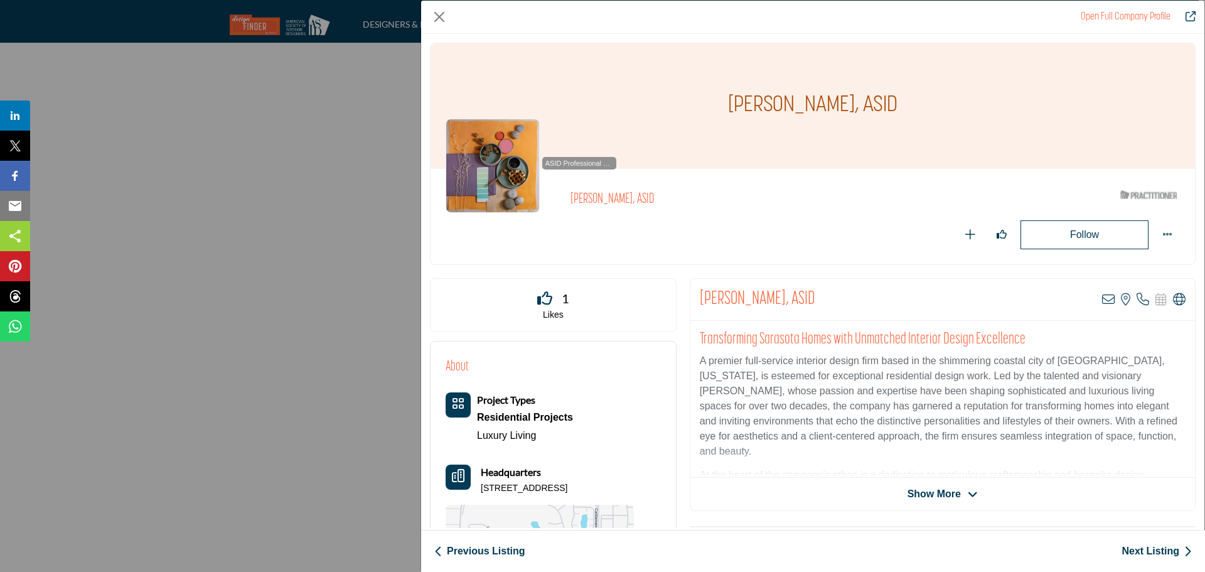
click at [917, 500] on span "Show More" at bounding box center [934, 493] width 53 height 15
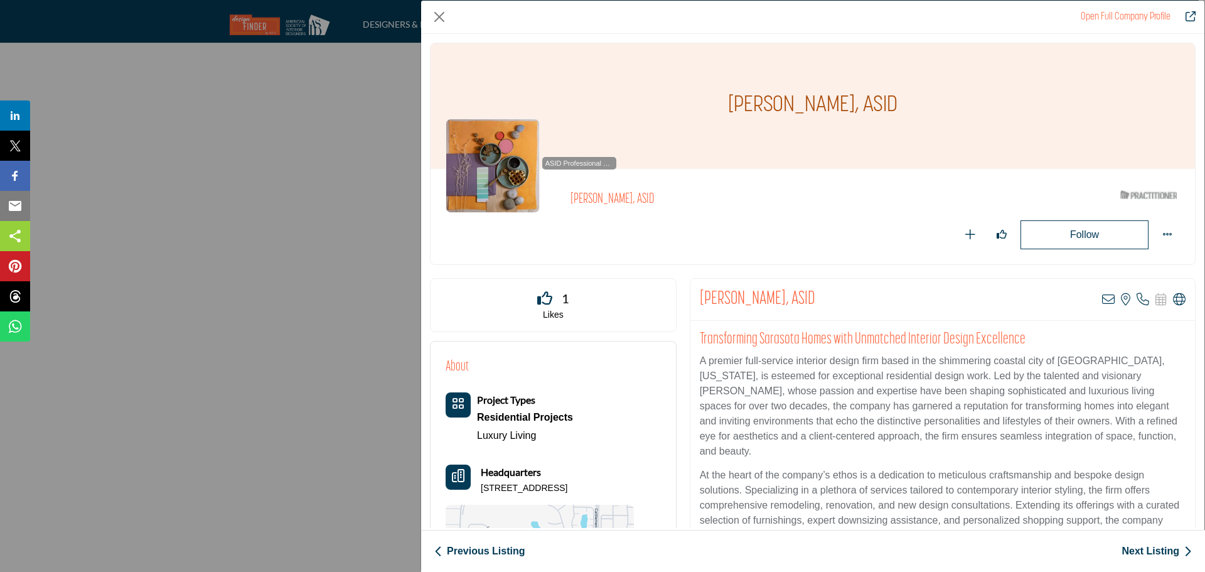
drag, startPoint x: 568, startPoint y: 199, endPoint x: 677, endPoint y: 200, distance: 108.6
click at [677, 200] on div "ASID Professional Practitioner ASID Professional Practitioners have successfull…" at bounding box center [813, 216] width 734 height 65
copy div "ASID Professional Practitioners have successfully passed an ASID-approved quali…"
click at [702, 302] on h2 "[PERSON_NAME], ASID" at bounding box center [757, 299] width 115 height 23
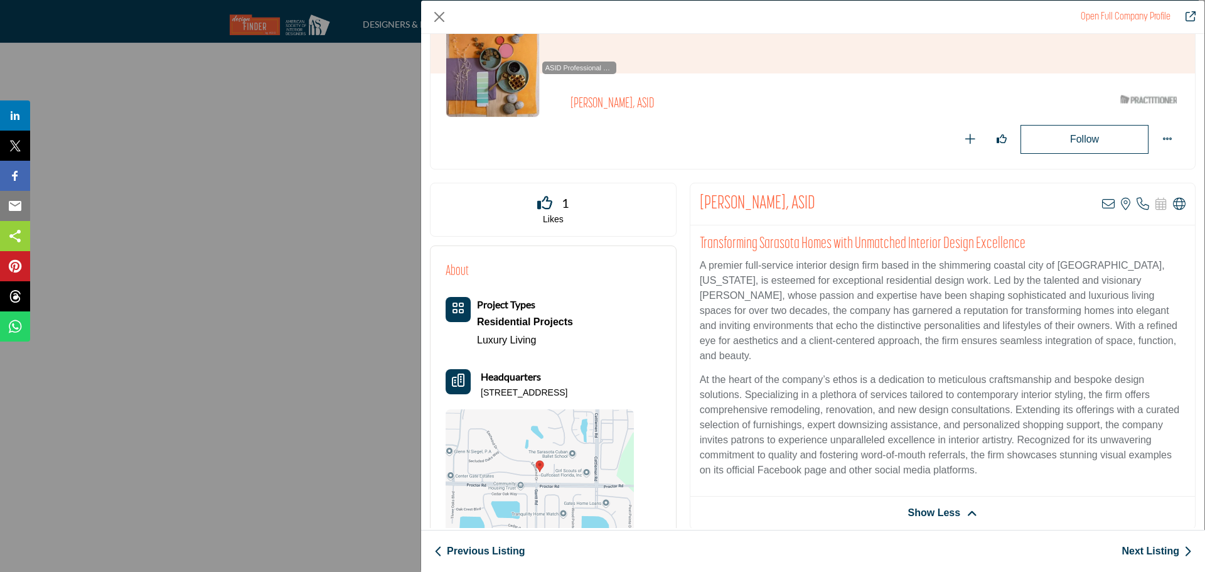
scroll to position [126, 0]
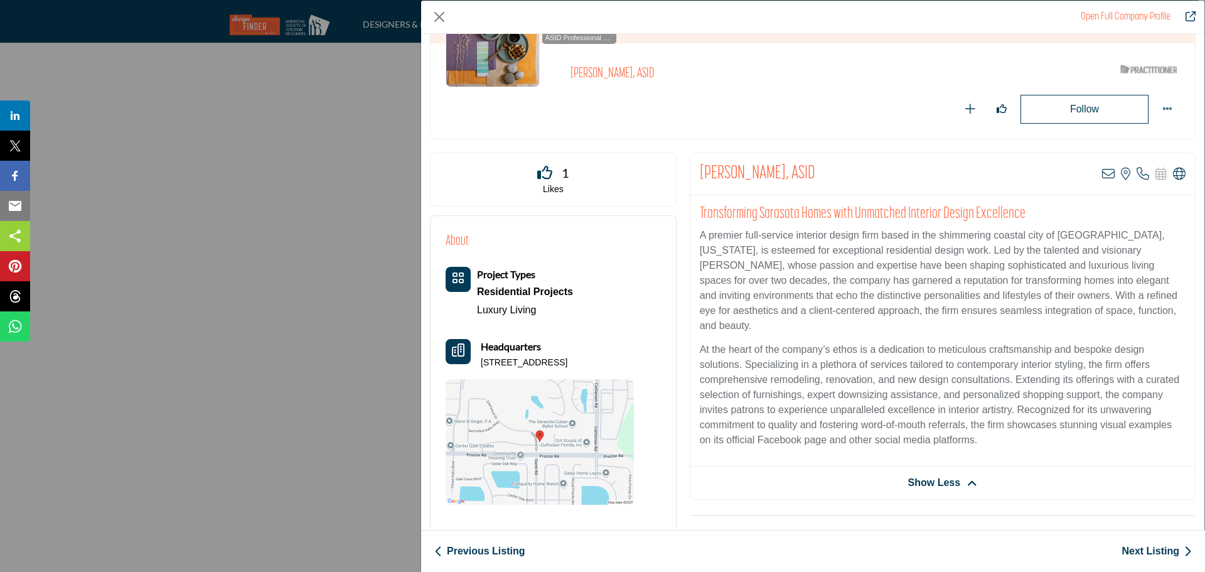
drag, startPoint x: 481, startPoint y: 361, endPoint x: 647, endPoint y: 355, distance: 165.8
click at [647, 355] on div "About Project Types Residential Projects Luxury Living" at bounding box center [553, 368] width 215 height 274
copy p "[STREET_ADDRESS]"
click at [1102, 173] on icon "Company Data Modal" at bounding box center [1108, 174] width 13 height 13
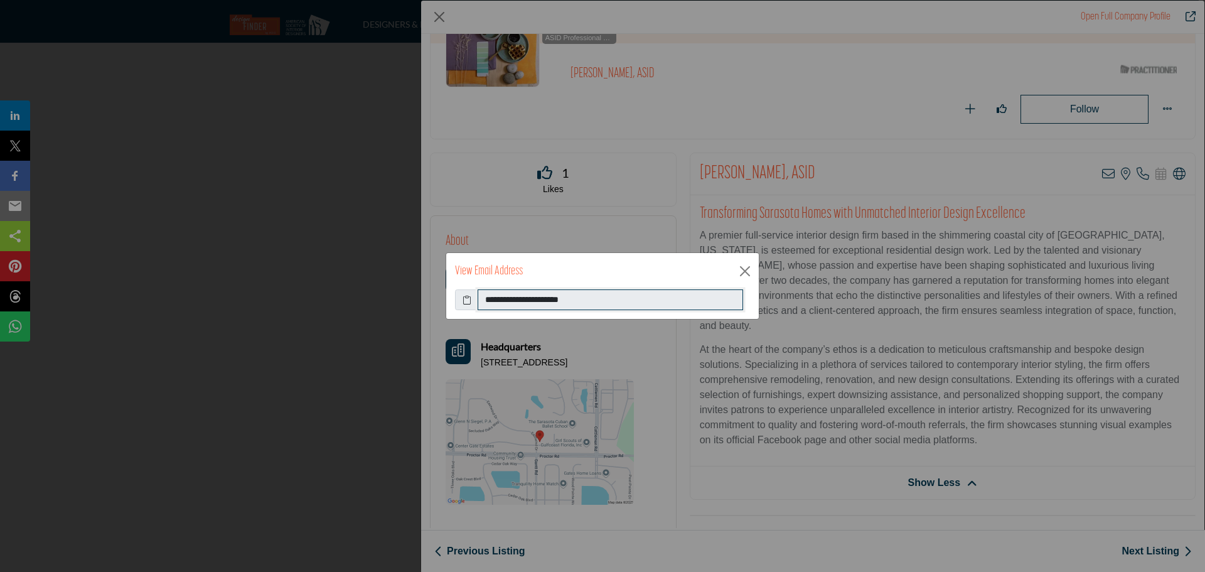
drag, startPoint x: 486, startPoint y: 300, endPoint x: 618, endPoint y: 301, distance: 131.2
click at [618, 301] on input "**********" at bounding box center [610, 299] width 265 height 21
click at [738, 267] on button "Close" at bounding box center [745, 271] width 19 height 19
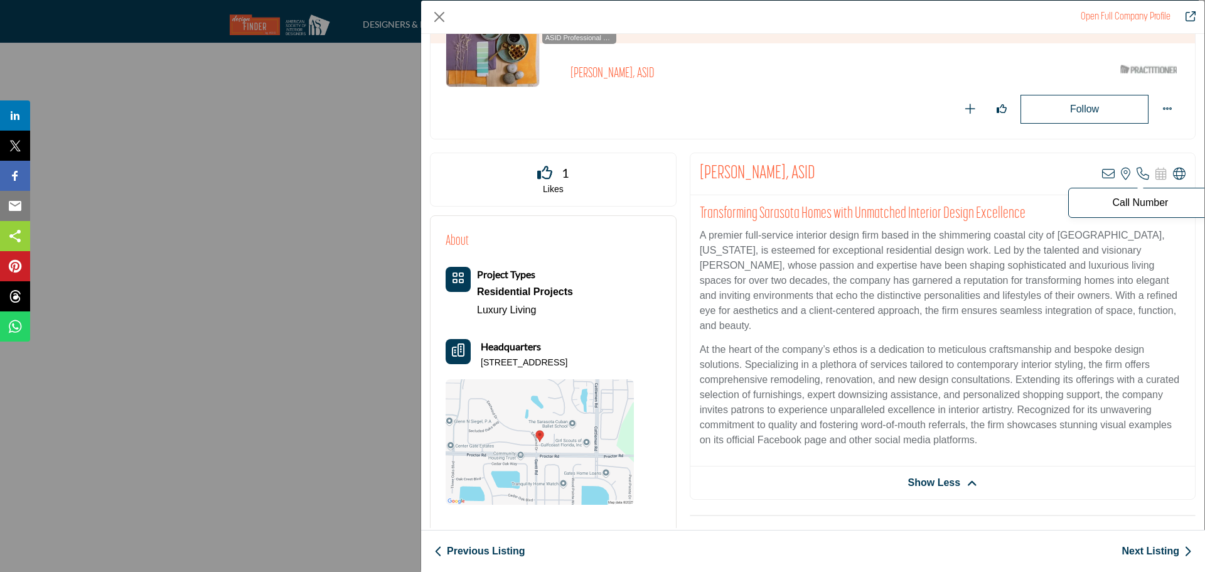
click at [1138, 178] on icon "Company Data Modal" at bounding box center [1143, 174] width 13 height 13
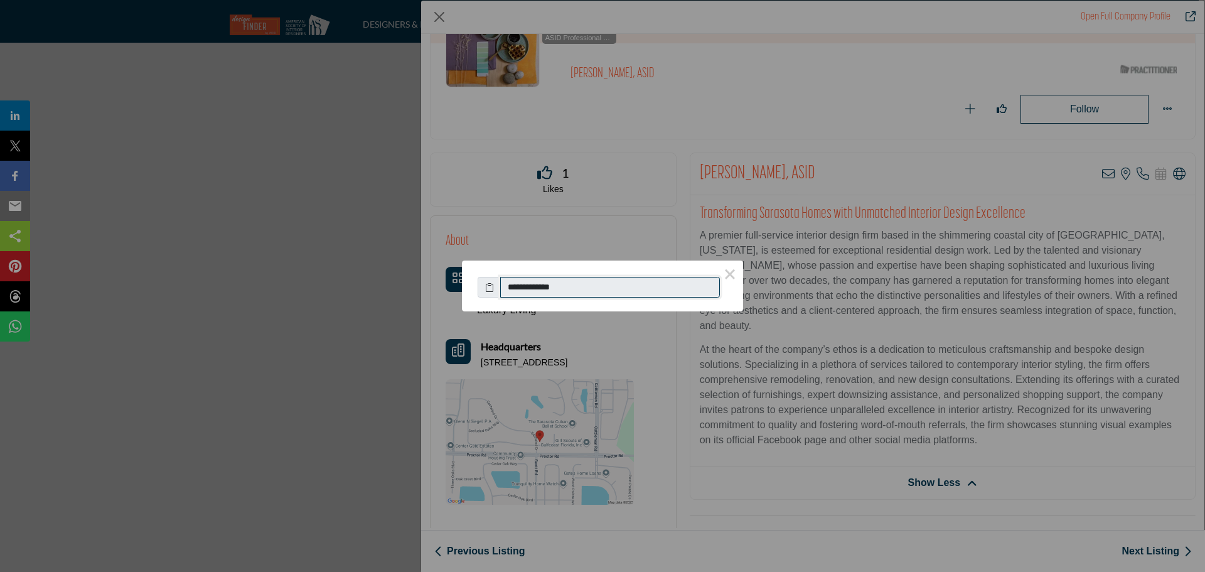
drag, startPoint x: 508, startPoint y: 291, endPoint x: 672, endPoint y: 290, distance: 163.8
click at [672, 290] on input "**********" at bounding box center [610, 287] width 220 height 21
click at [728, 279] on button "×" at bounding box center [730, 273] width 26 height 26
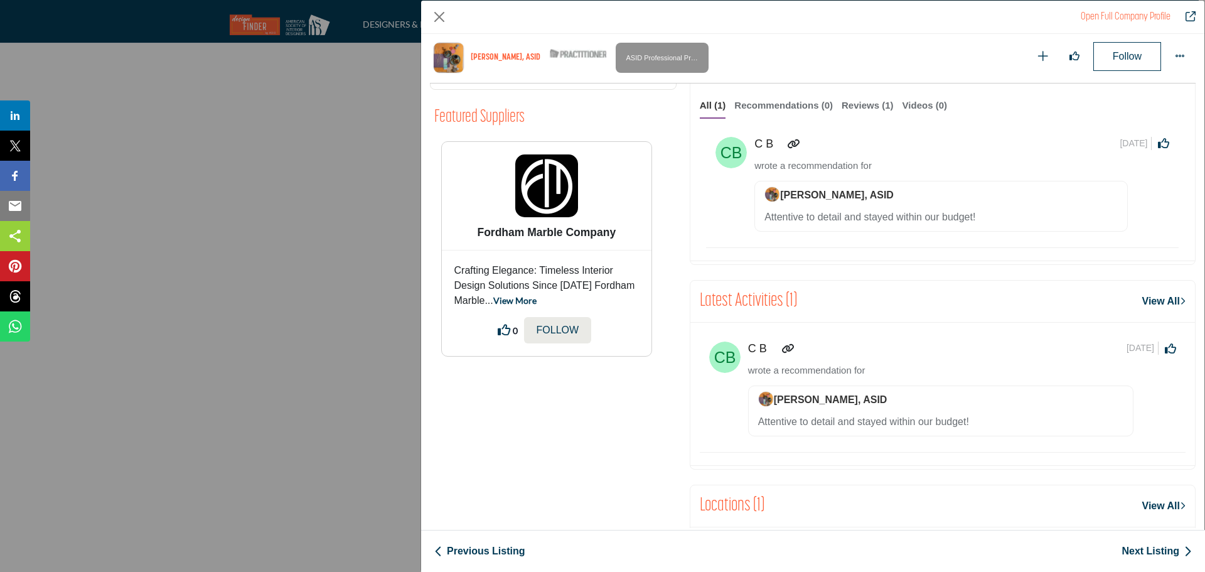
scroll to position [799, 0]
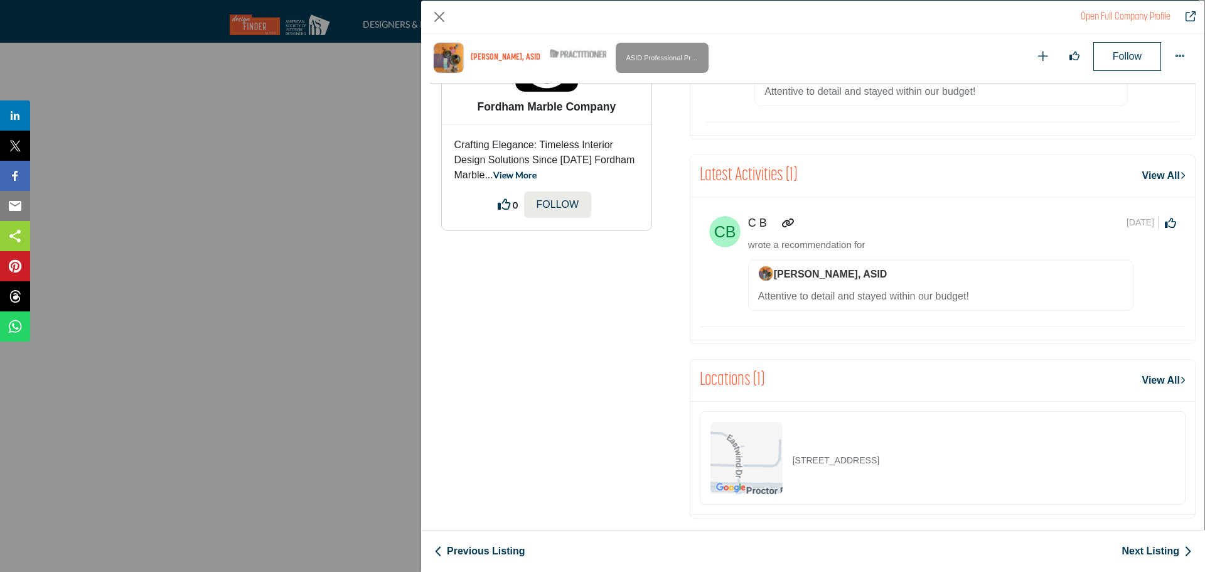
click at [1139, 550] on link "Next Listing" at bounding box center [1157, 550] width 70 height 15
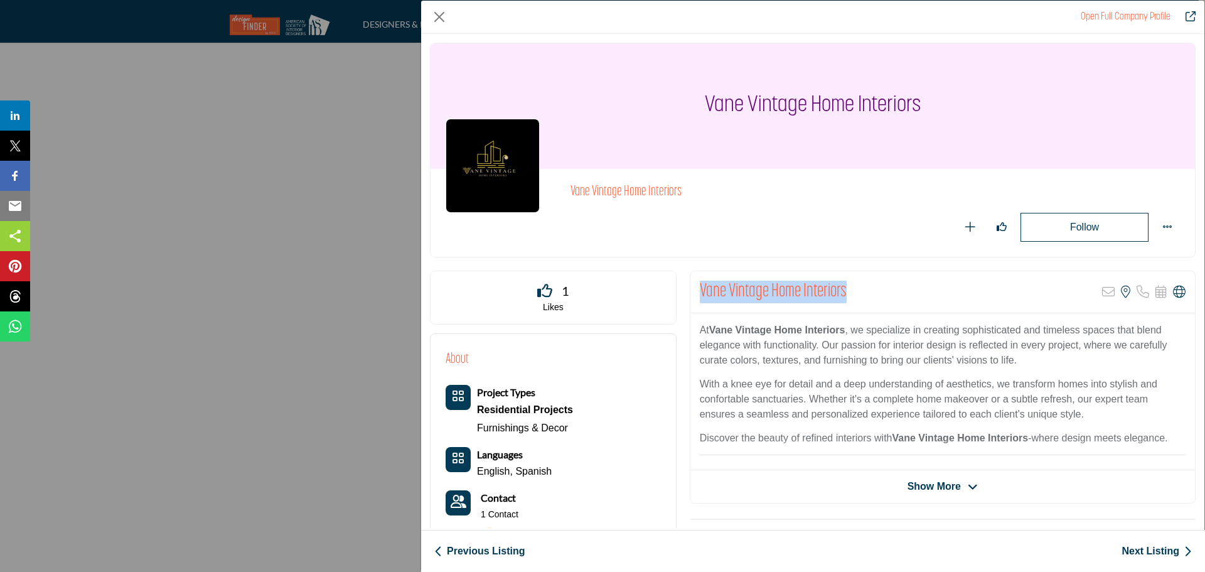
drag, startPoint x: 700, startPoint y: 287, endPoint x: 856, endPoint y: 291, distance: 155.7
click at [856, 291] on div "Vane Vintage Home Interiors Sorry, but this listing is on a subscription plan w…" at bounding box center [942, 292] width 505 height 42
copy h2 "Vane Vintage Home Interiors"
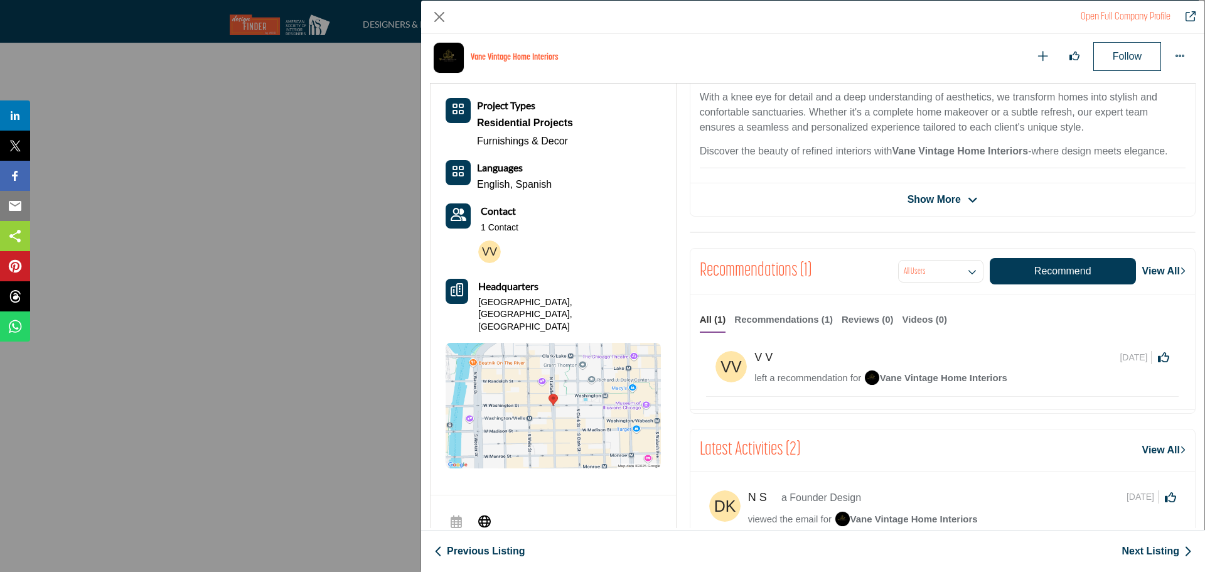
scroll to position [427, 0]
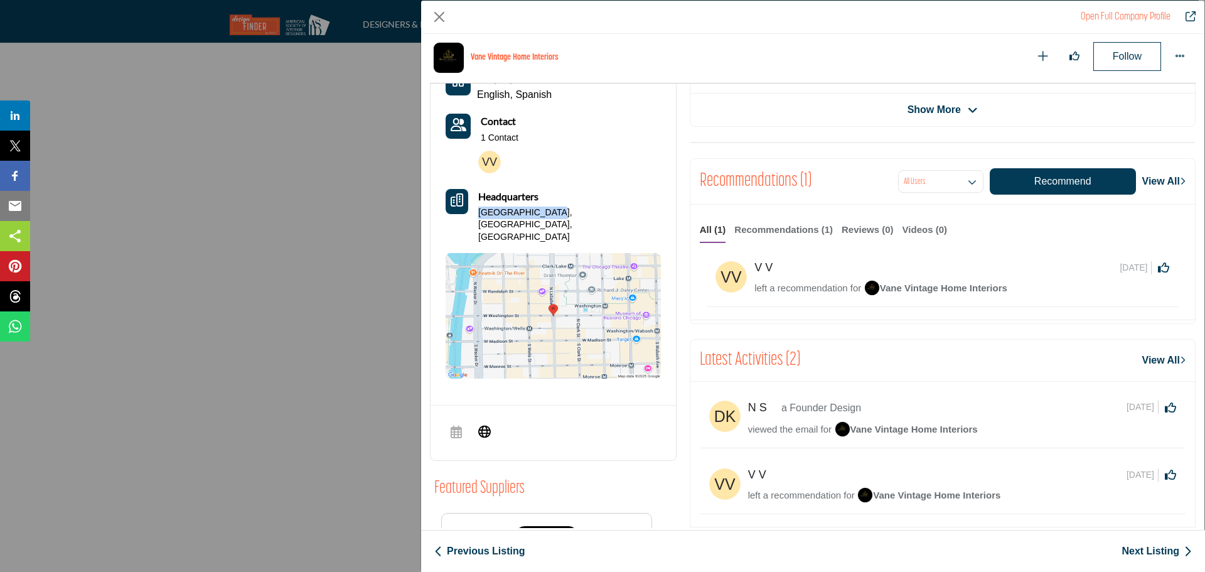
drag, startPoint x: 481, startPoint y: 213, endPoint x: 559, endPoint y: 213, distance: 77.2
click at [559, 213] on div "Headquarters [GEOGRAPHIC_DATA], [GEOGRAPHIC_DATA], [GEOGRAPHIC_DATA]" at bounding box center [553, 216] width 215 height 55
copy p "[GEOGRAPHIC_DATA], [GEOGRAPHIC_DATA], [GEOGRAPHIC_DATA]"
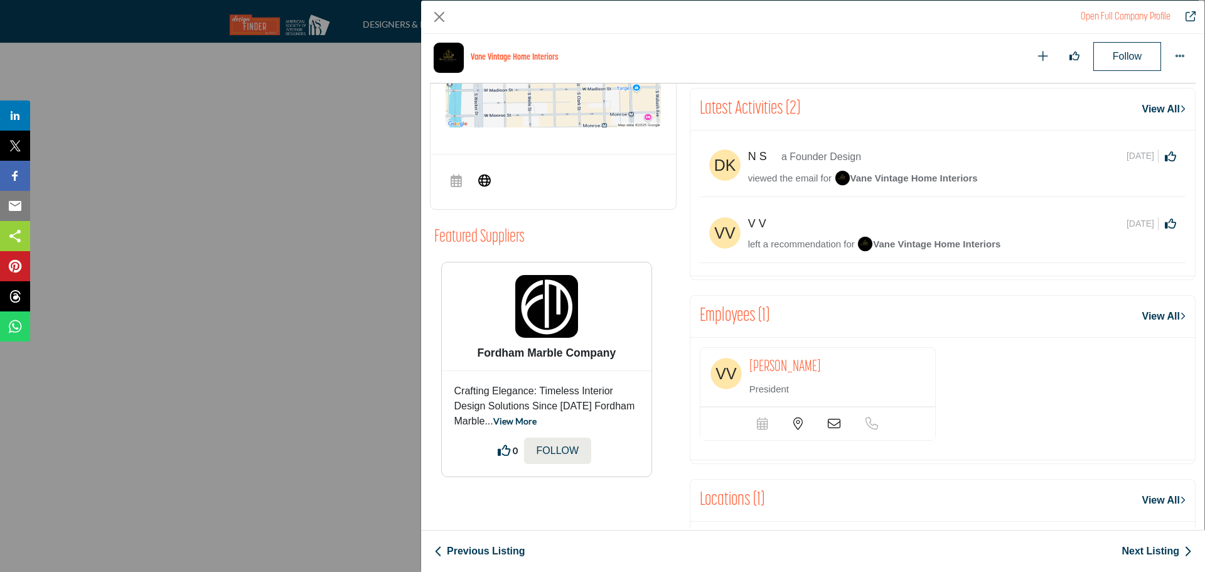
scroll to position [741, 0]
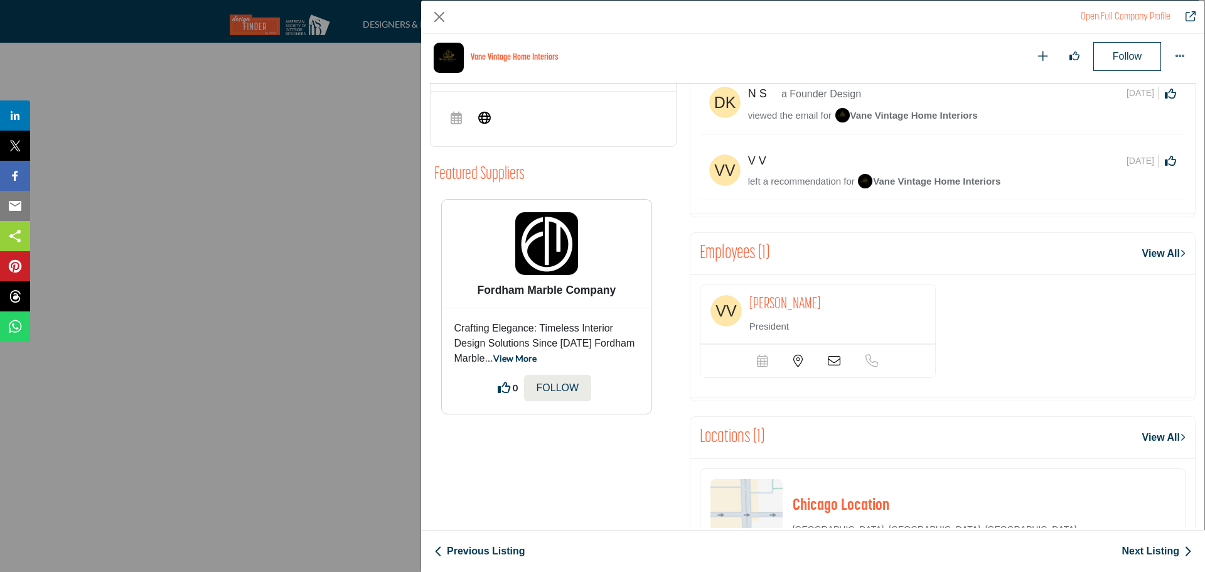
click at [785, 329] on p "President" at bounding box center [816, 326] width 135 height 14
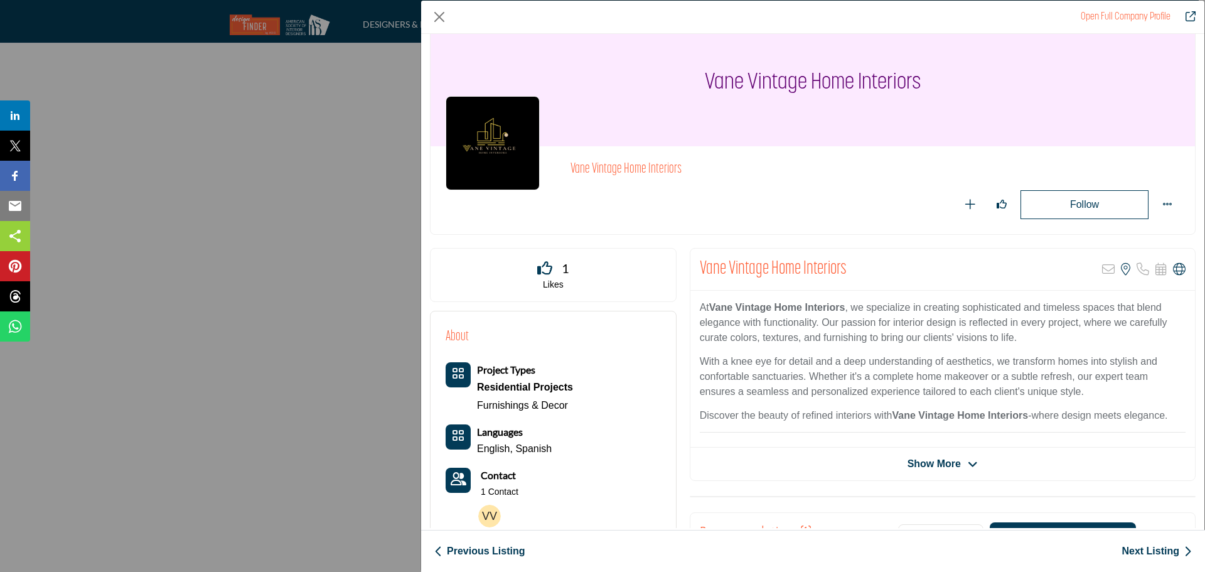
scroll to position [0, 0]
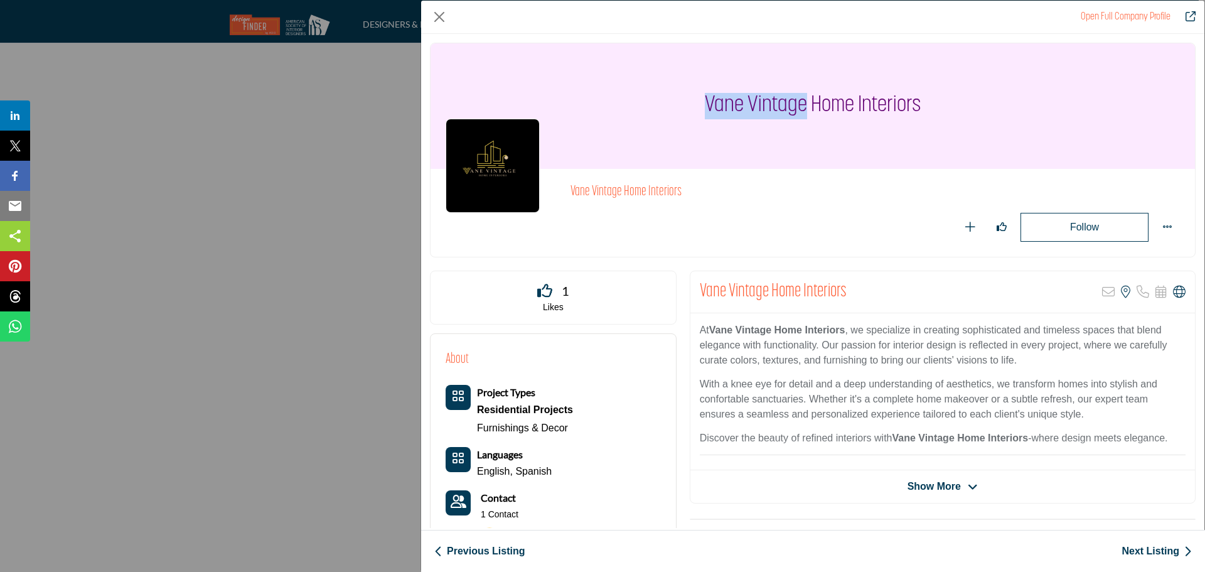
drag, startPoint x: 706, startPoint y: 109, endPoint x: 800, endPoint y: 108, distance: 94.1
click at [800, 108] on h1 "Vane Vintage Home Interiors" at bounding box center [813, 106] width 217 height 126
copy h1 "Vane Vintage"
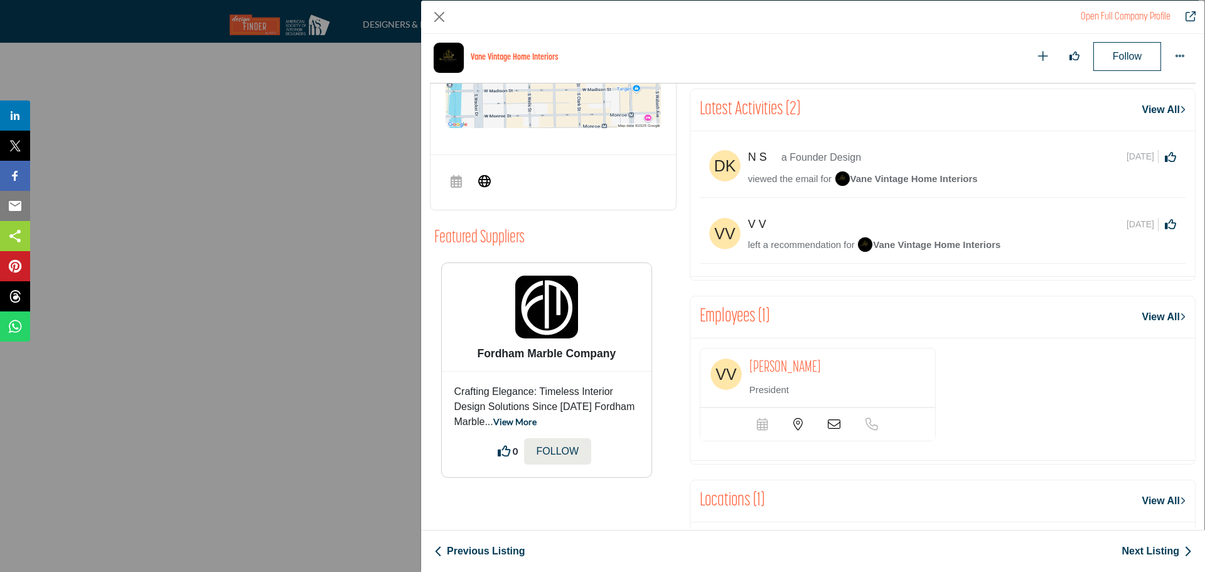
scroll to position [678, 0]
click at [798, 369] on span "[PERSON_NAME]" at bounding box center [785, 367] width 72 height 16
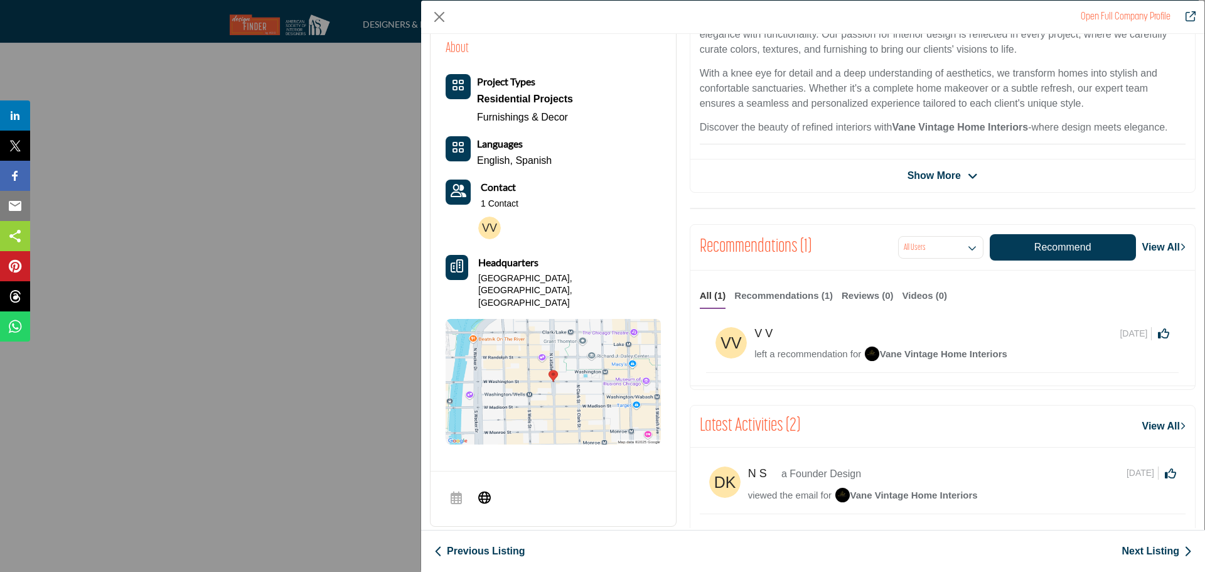
scroll to position [197, 0]
